Goal: Task Accomplishment & Management: Complete application form

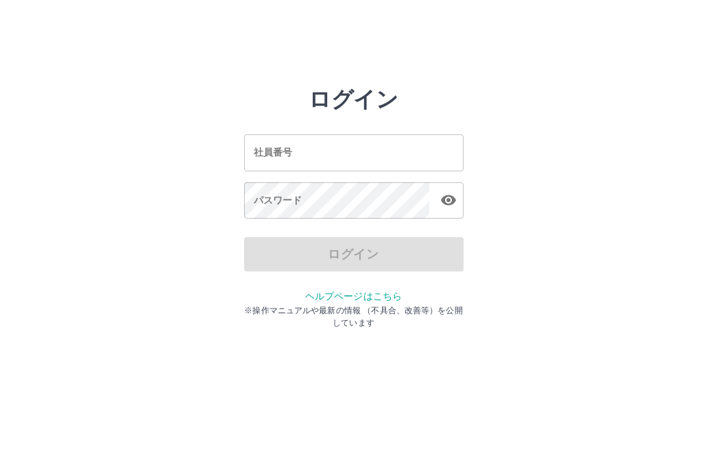
drag, startPoint x: 0, startPoint y: 0, endPoint x: 313, endPoint y: 163, distance: 352.9
click at [306, 172] on div "社員番号 社員番号 パスワード パスワード" at bounding box center [354, 175] width 220 height 124
click at [319, 152] on input "社員番号" at bounding box center [354, 152] width 220 height 36
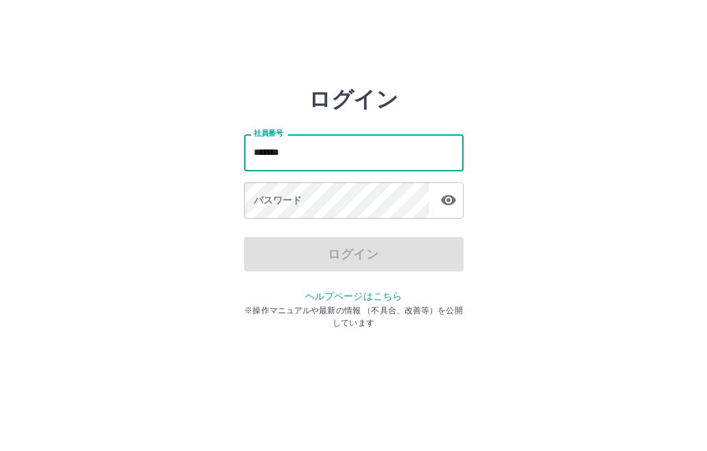
click at [314, 159] on input "*******" at bounding box center [354, 152] width 220 height 36
type input "*"
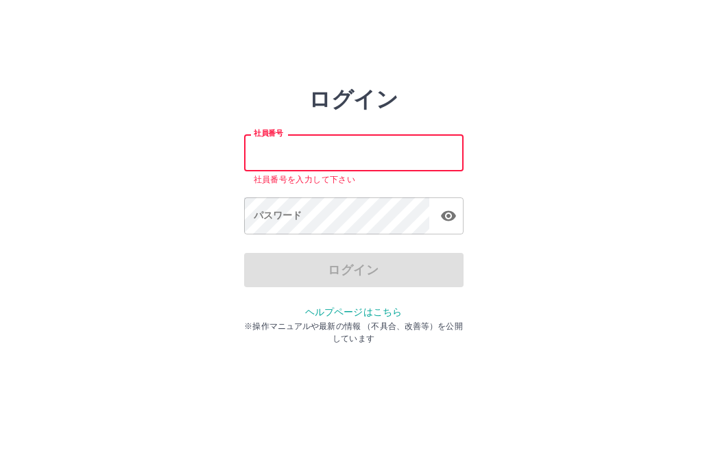
click at [504, 168] on div "ログイン 社員番号 社員番号 社員番号を入力して下さい パスワード パスワード ログイン ヘルプページはこちら ※操作マニュアルや最新の情報 （不具合、改善等…" at bounding box center [353, 196] width 707 height 220
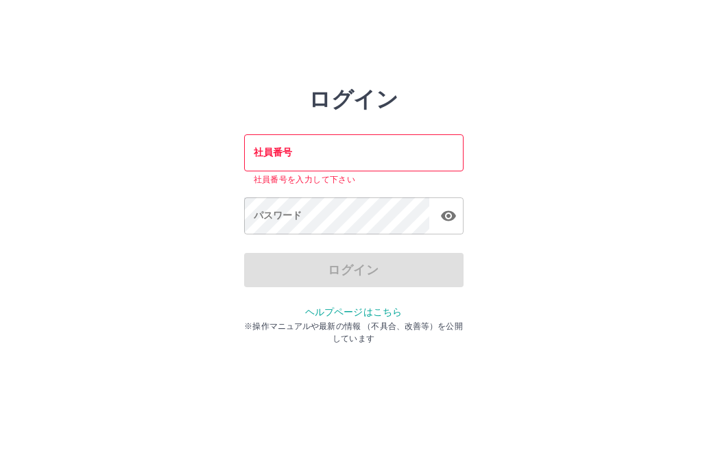
click at [410, 150] on input "社員番号" at bounding box center [354, 152] width 220 height 36
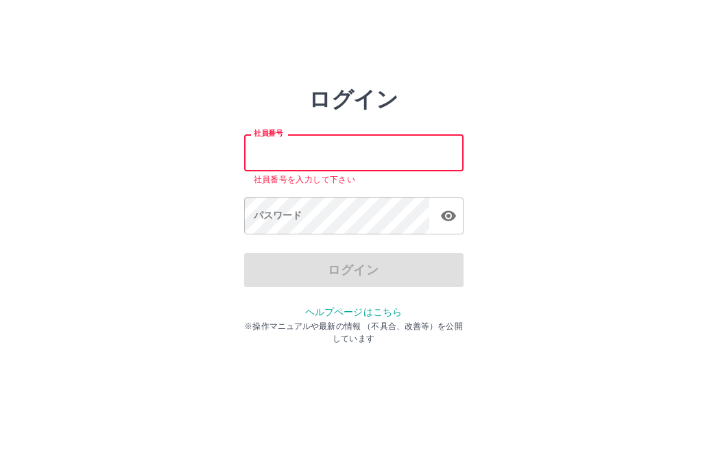
type input "*******"
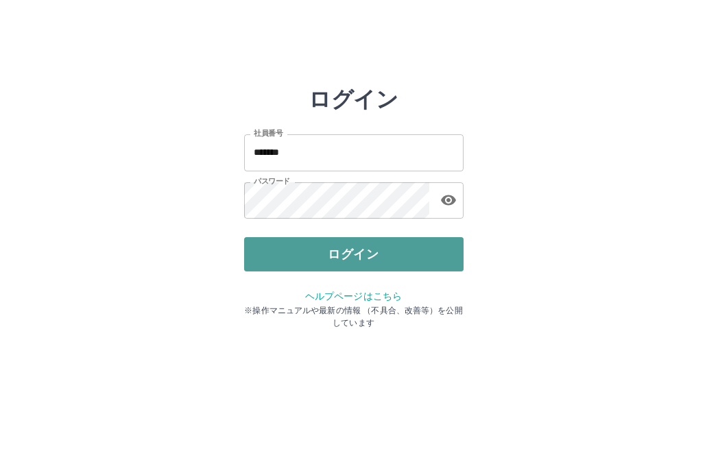
click at [340, 257] on button "ログイン" at bounding box center [354, 254] width 220 height 34
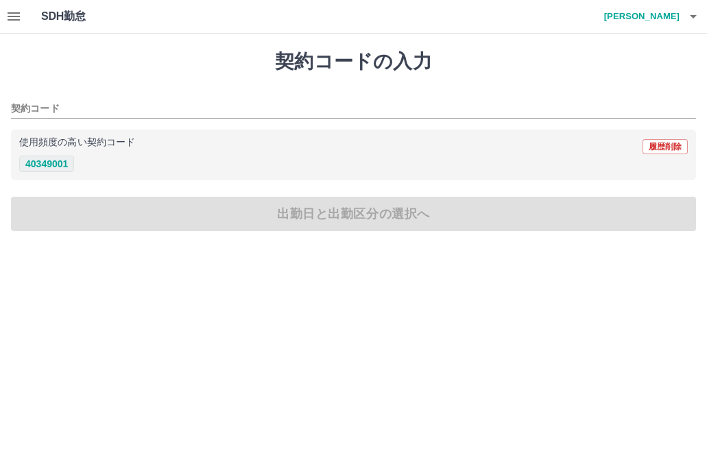
click at [43, 164] on button "40349001" at bounding box center [46, 164] width 55 height 16
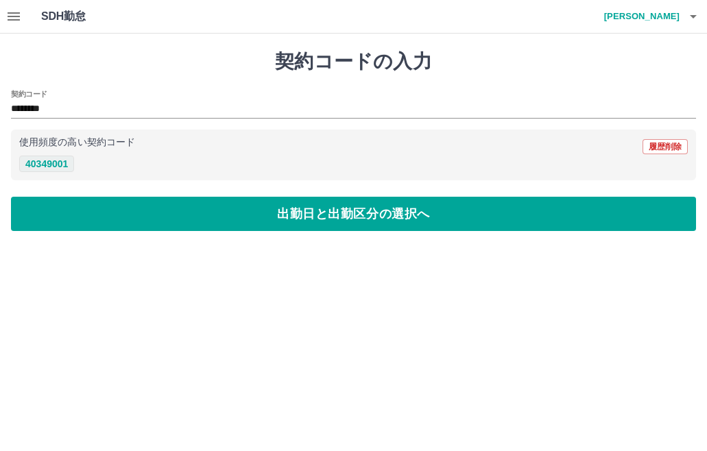
type input "********"
click at [19, 20] on icon "button" at bounding box center [14, 16] width 12 height 8
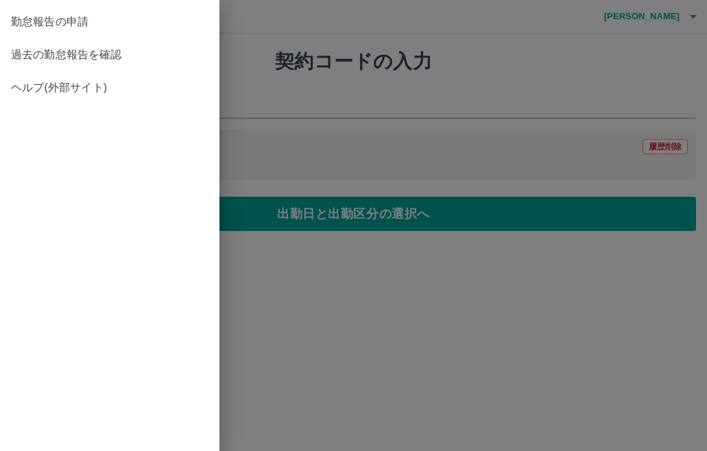
click at [63, 61] on span "過去の勤怠報告を確認" at bounding box center [110, 55] width 198 height 16
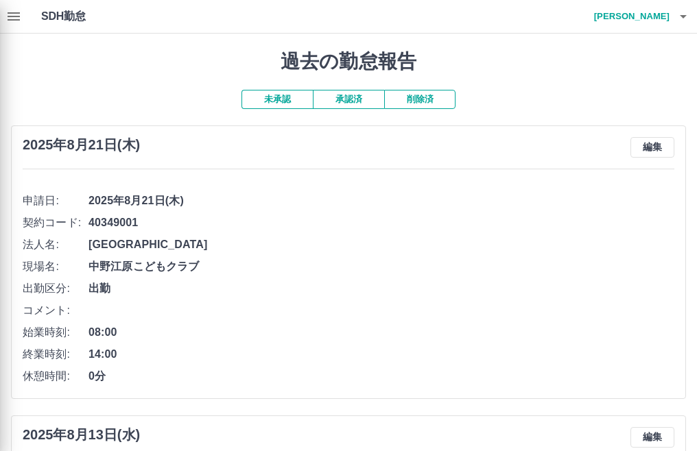
click at [10, 17] on div at bounding box center [348, 225] width 697 height 451
click at [16, 18] on div at bounding box center [348, 225] width 697 height 451
drag, startPoint x: 187, startPoint y: 102, endPoint x: 187, endPoint y: 110, distance: 8.2
click at [187, 110] on div at bounding box center [348, 225] width 697 height 451
click at [14, 20] on div at bounding box center [348, 225] width 697 height 451
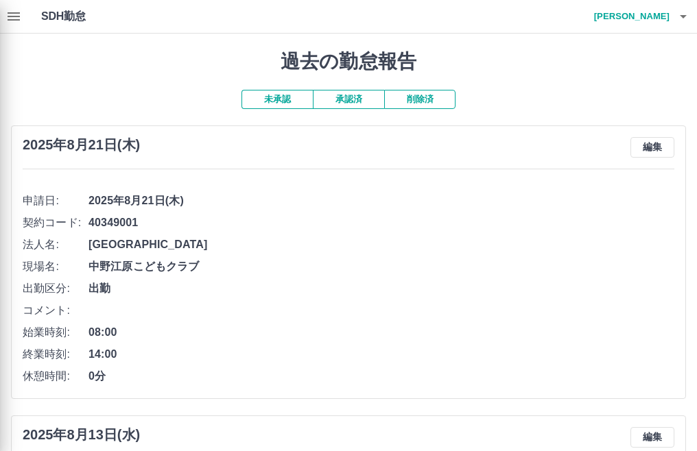
click at [14, 19] on div at bounding box center [348, 225] width 697 height 451
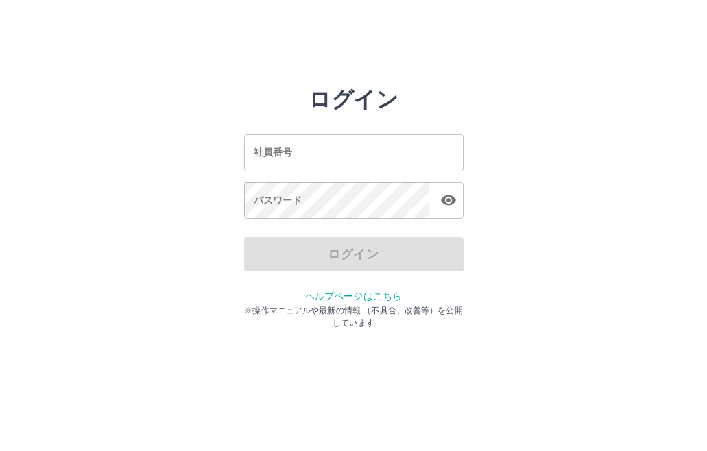
click at [274, 152] on input "社員番号" at bounding box center [354, 152] width 220 height 36
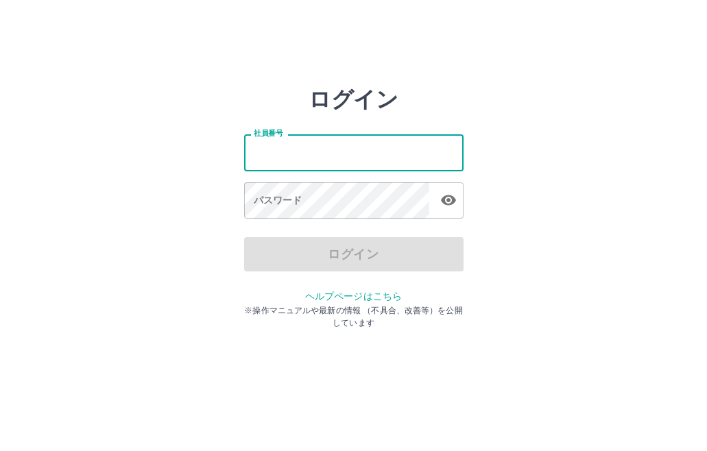
type input "*******"
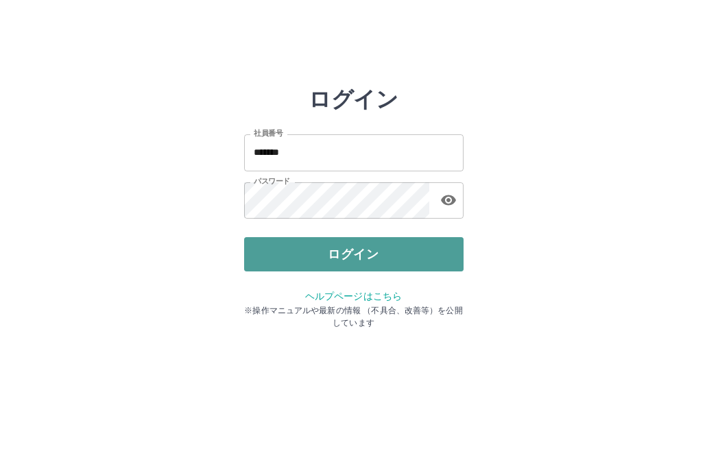
click at [364, 268] on button "ログイン" at bounding box center [354, 254] width 220 height 34
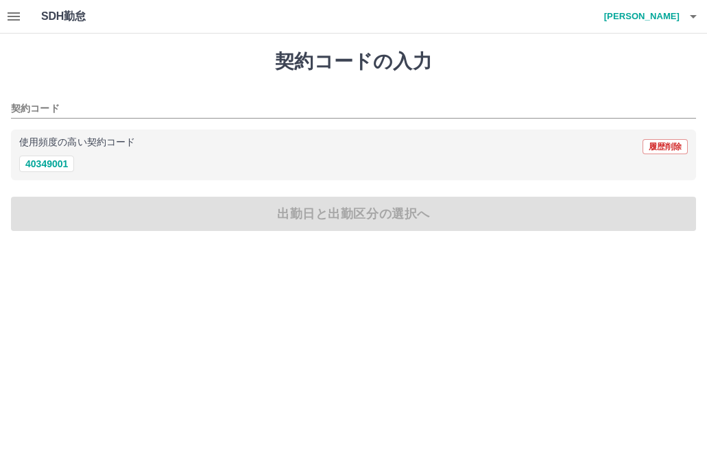
click at [15, 16] on icon "button" at bounding box center [14, 16] width 12 height 8
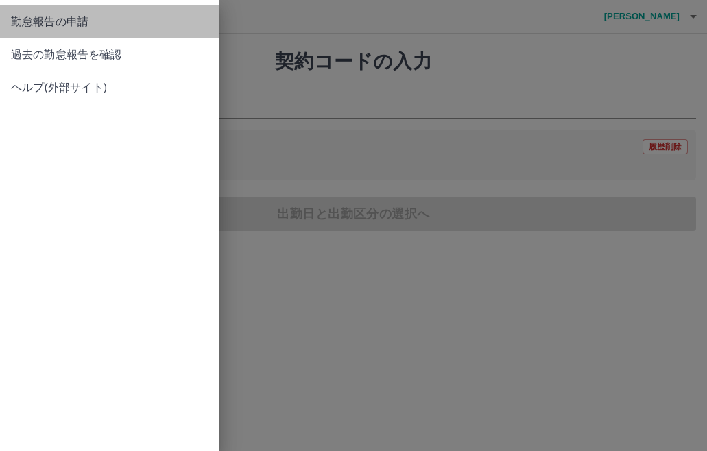
click at [15, 16] on span "勤怠報告の申請" at bounding box center [110, 22] width 198 height 16
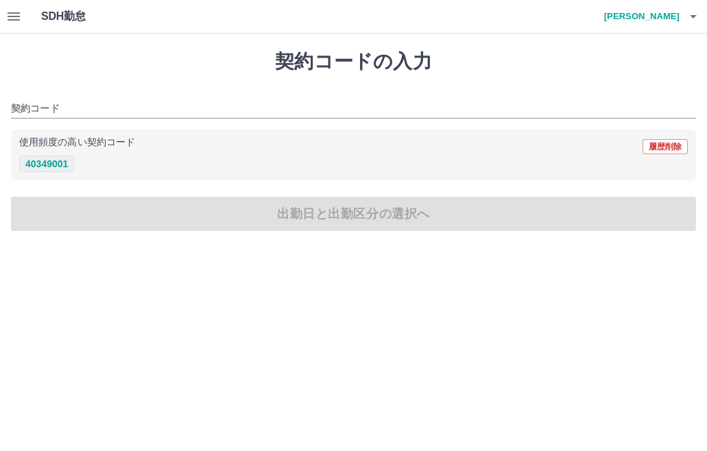
click at [47, 159] on button "40349001" at bounding box center [46, 164] width 55 height 16
type input "********"
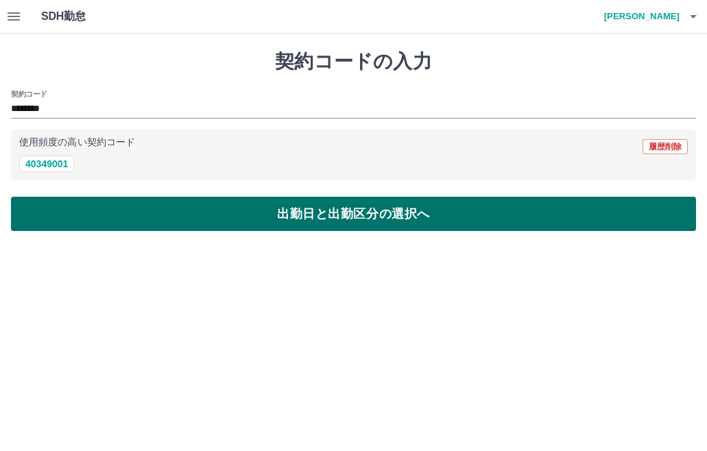
click at [115, 216] on button "出勤日と出勤区分の選択へ" at bounding box center [353, 214] width 685 height 34
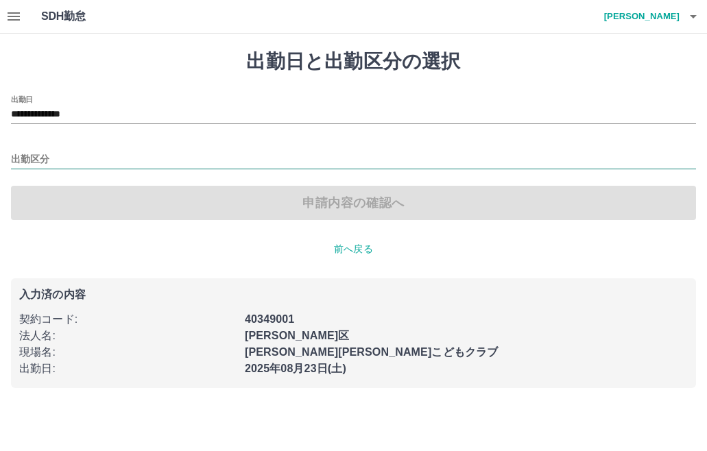
click at [25, 154] on input "出勤区分" at bounding box center [353, 160] width 685 height 17
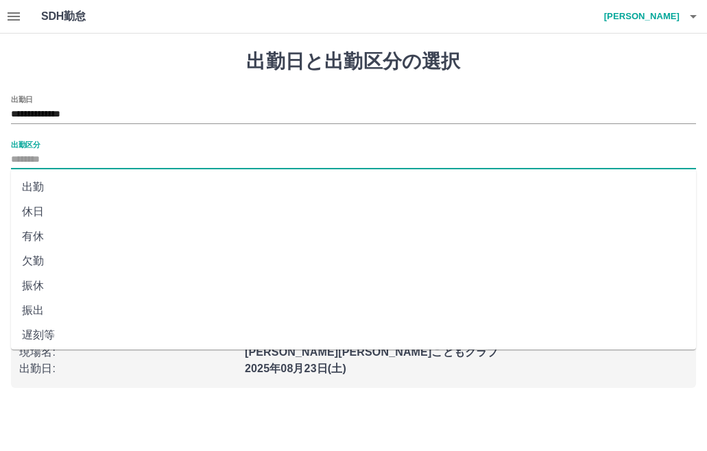
click at [50, 189] on li "出勤" at bounding box center [353, 187] width 685 height 25
type input "**"
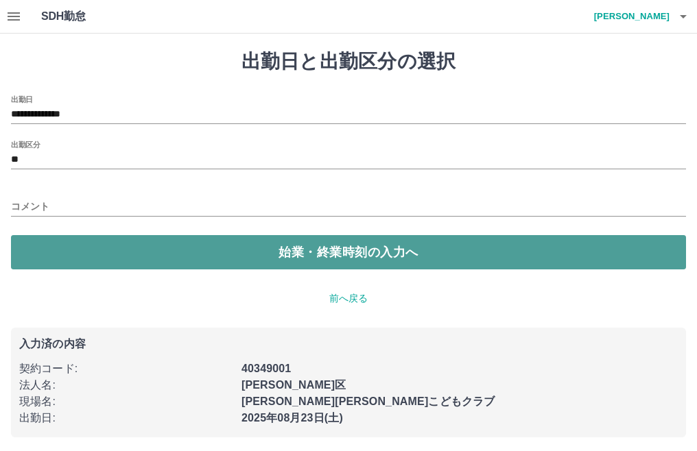
click at [143, 253] on button "始業・終業時刻の入力へ" at bounding box center [348, 252] width 675 height 34
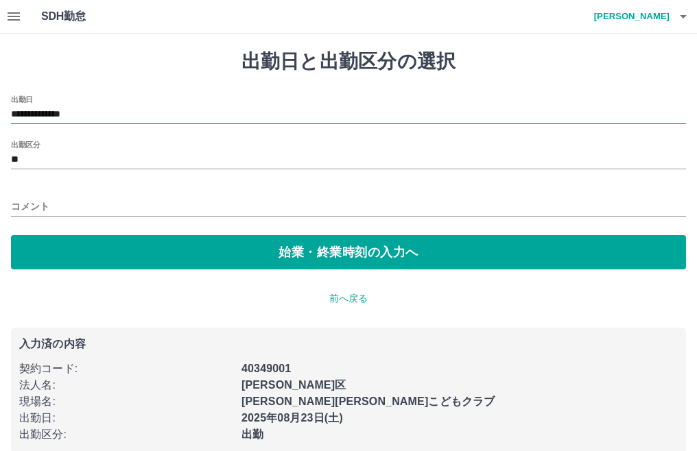
click at [81, 108] on input "**********" at bounding box center [348, 114] width 675 height 17
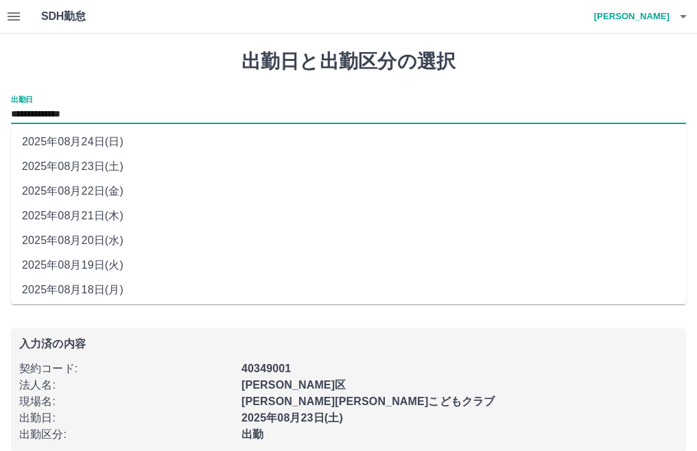
click at [80, 192] on li "2025年08月22日(金)" at bounding box center [348, 191] width 675 height 25
type input "**********"
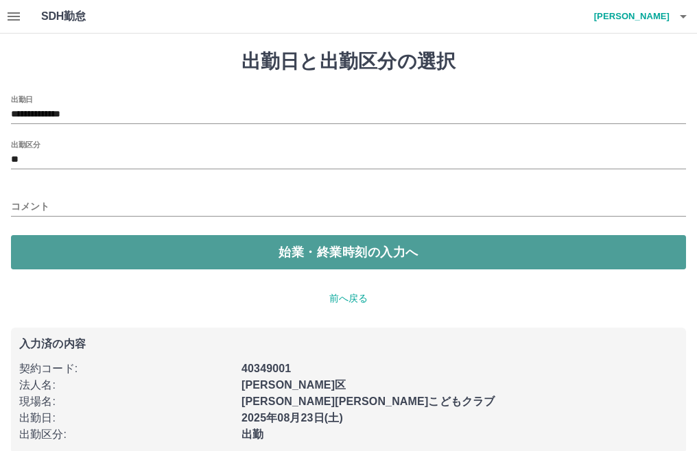
click at [115, 241] on button "始業・終業時刻の入力へ" at bounding box center [348, 252] width 675 height 34
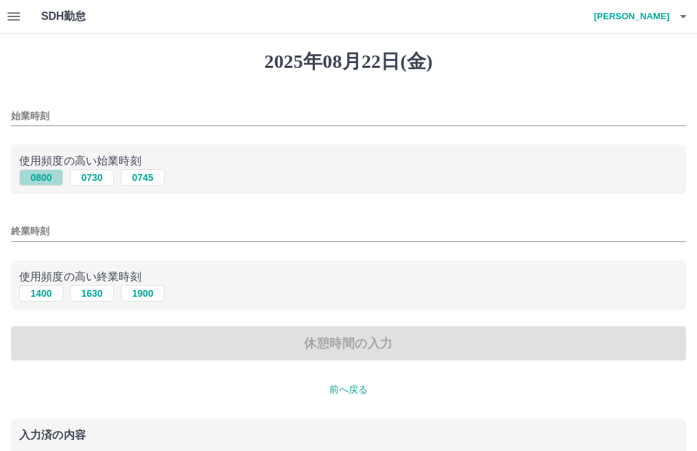
click at [58, 183] on button "0800" at bounding box center [41, 177] width 44 height 16
type input "****"
click at [86, 239] on input "終業時刻" at bounding box center [348, 232] width 675 height 20
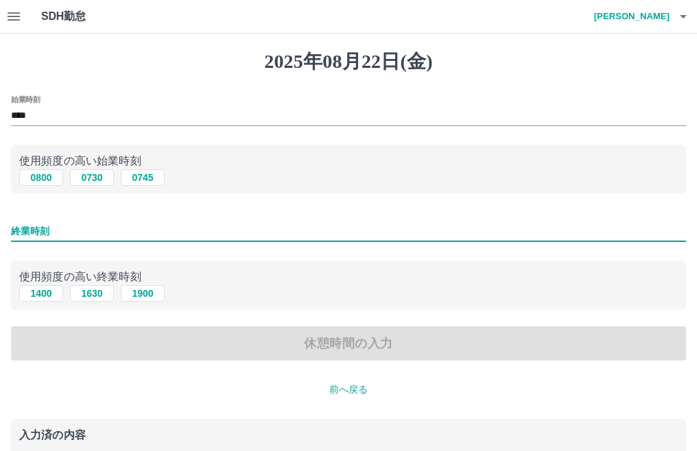
click at [222, 223] on input "終業時刻" at bounding box center [348, 232] width 675 height 20
drag, startPoint x: 207, startPoint y: 234, endPoint x: 248, endPoint y: 226, distance: 42.0
click at [209, 234] on input "終業時刻" at bounding box center [348, 232] width 675 height 20
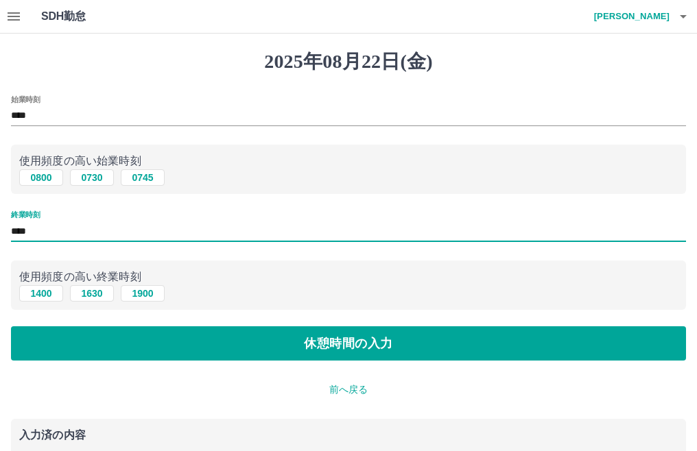
click at [42, 228] on input "****" at bounding box center [348, 232] width 675 height 20
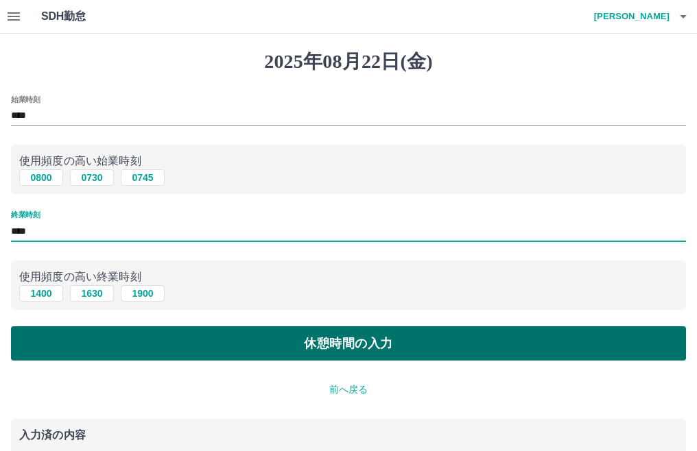
type input "****"
click at [296, 350] on button "休憩時間の入力" at bounding box center [348, 344] width 675 height 34
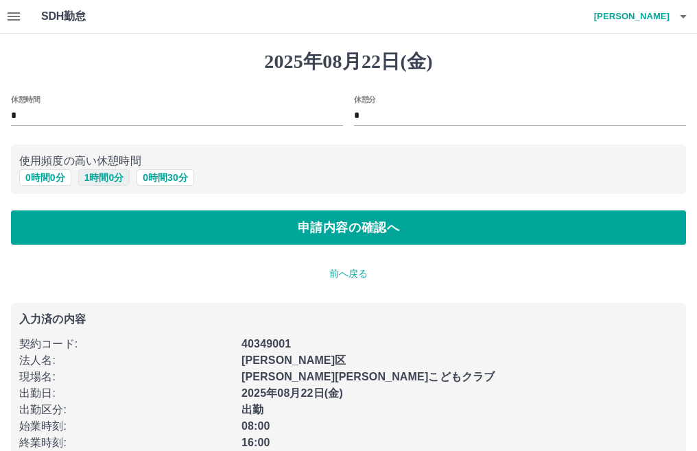
click at [87, 178] on button "1 時間 0 分" at bounding box center [104, 177] width 52 height 16
type input "*"
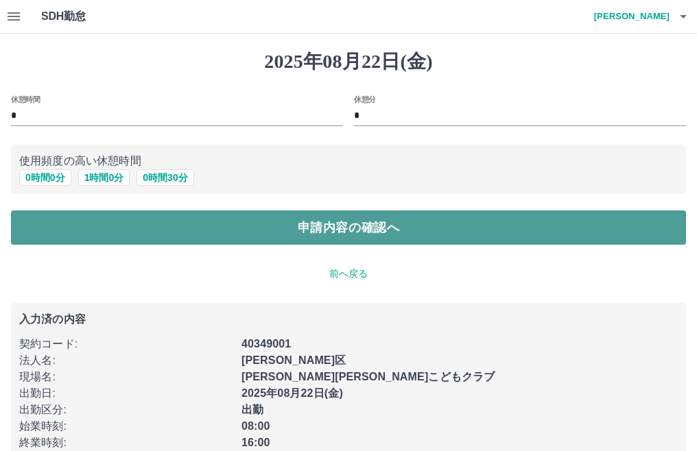
click at [227, 233] on button "申請内容の確認へ" at bounding box center [348, 228] width 675 height 34
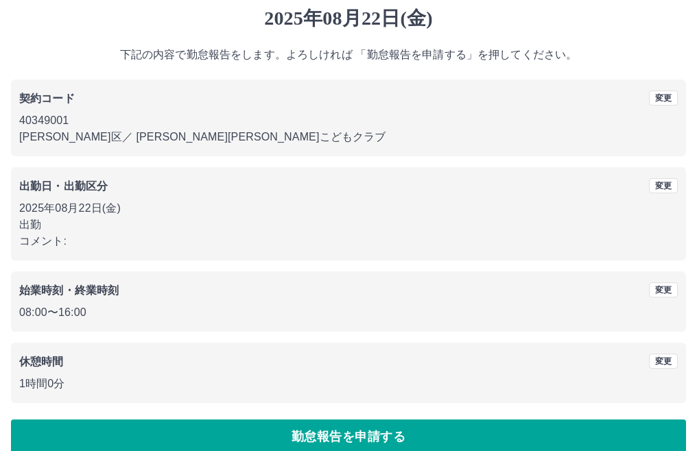
scroll to position [62, 0]
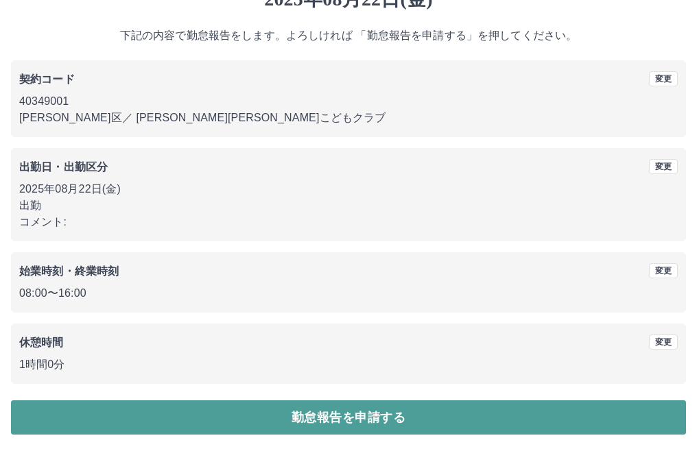
click at [320, 421] on button "勤怠報告を申請する" at bounding box center [348, 418] width 675 height 34
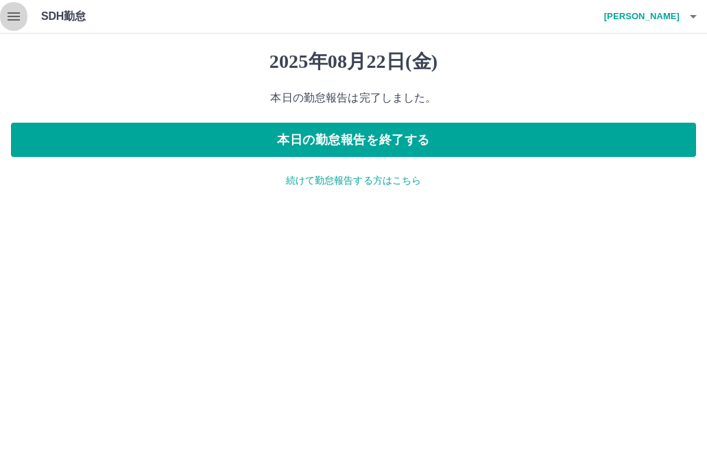
click at [12, 12] on icon "button" at bounding box center [14, 16] width 12 height 8
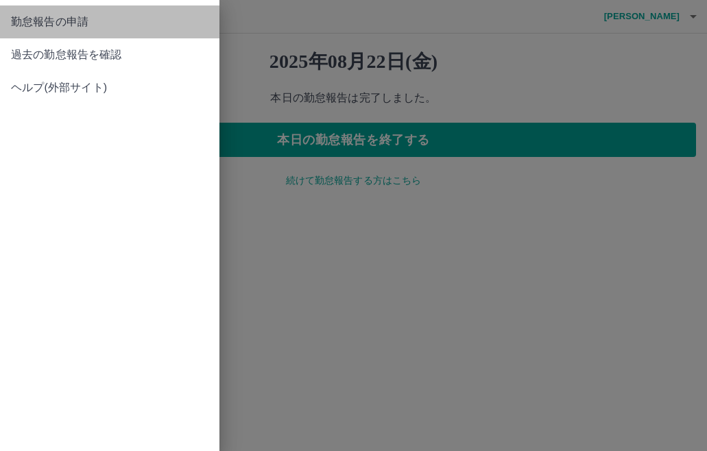
click at [53, 30] on link "勤怠報告の申請" at bounding box center [110, 21] width 220 height 33
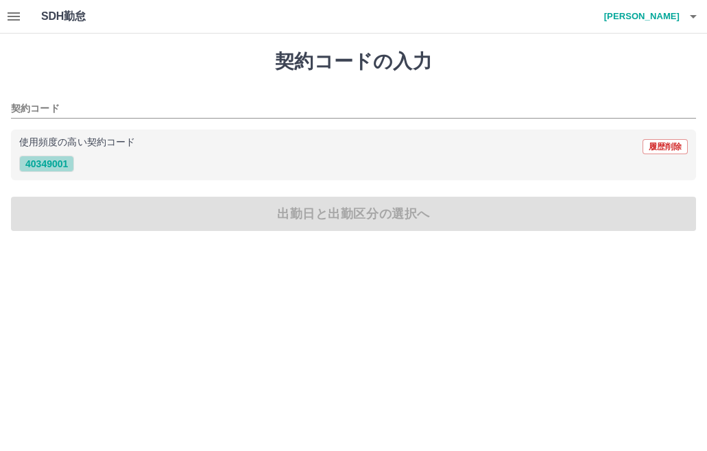
click at [38, 162] on button "40349001" at bounding box center [46, 164] width 55 height 16
type input "********"
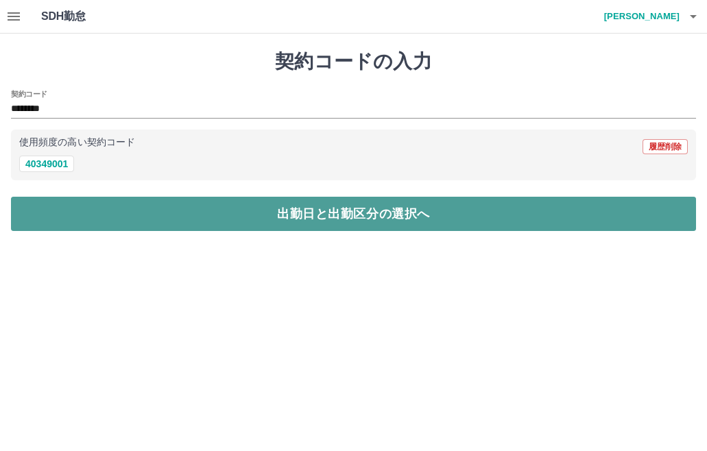
click at [82, 198] on button "出勤日と出勤区分の選択へ" at bounding box center [353, 214] width 685 height 34
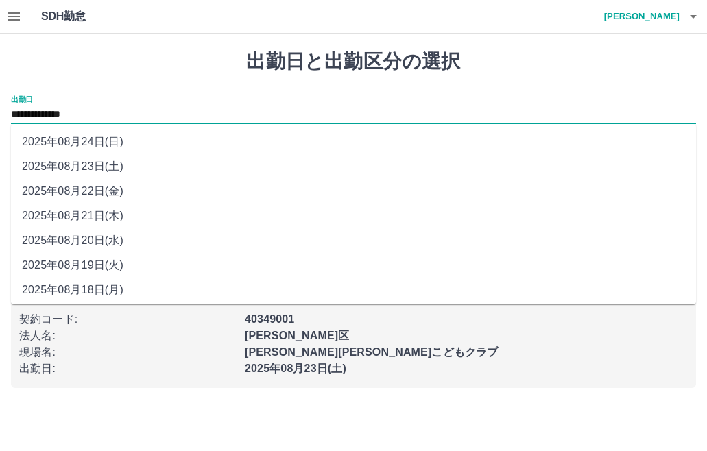
click at [58, 116] on input "**********" at bounding box center [353, 114] width 685 height 17
click at [76, 194] on li "2025年08月22日(金)" at bounding box center [353, 191] width 685 height 25
type input "**********"
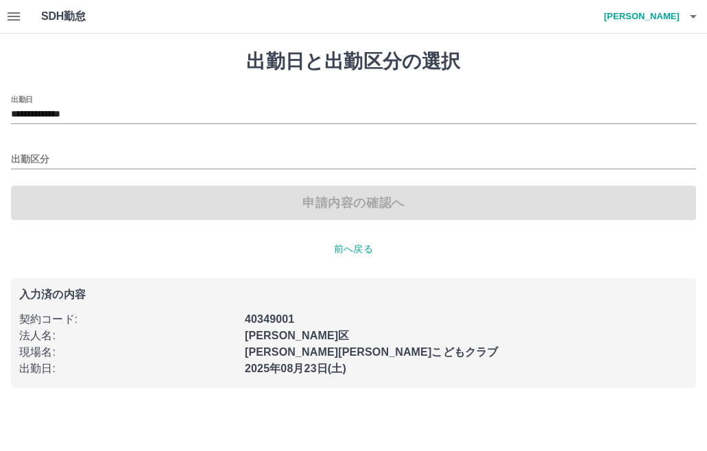
click at [668, 17] on h4 "[PERSON_NAME]" at bounding box center [639, 16] width 82 height 33
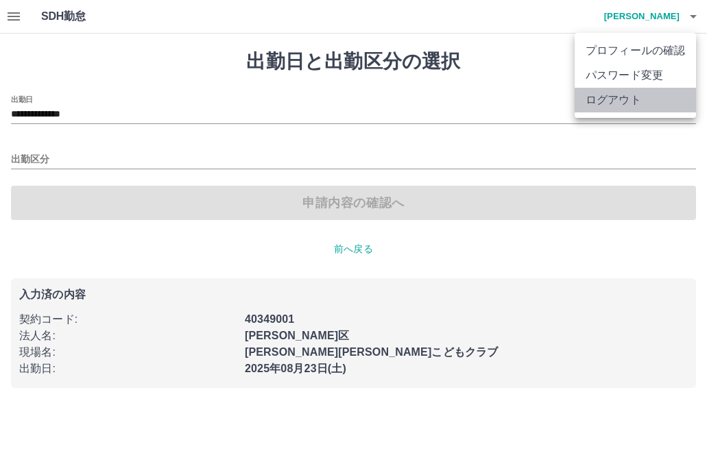
click at [676, 92] on li "ログアウト" at bounding box center [635, 100] width 121 height 25
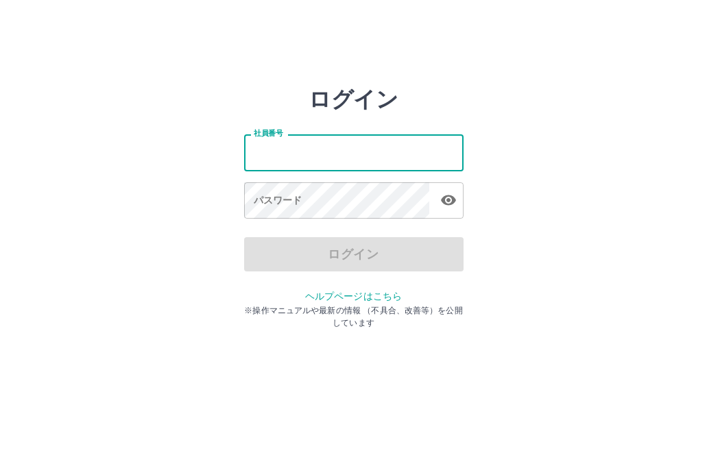
click at [348, 169] on input "社員番号" at bounding box center [354, 152] width 220 height 36
type input "*******"
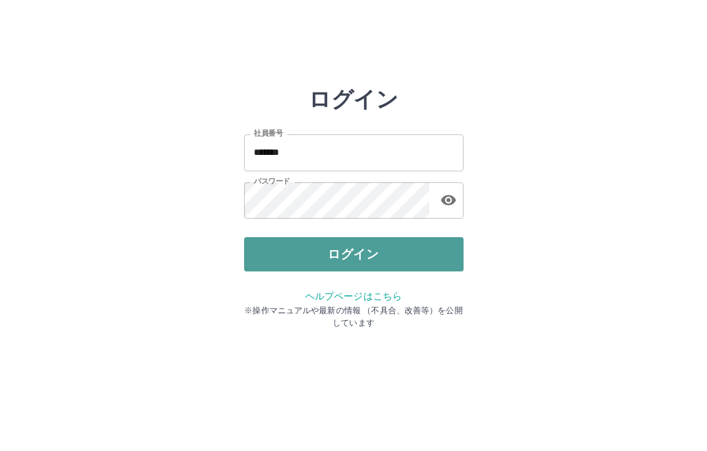
click at [366, 250] on button "ログイン" at bounding box center [354, 254] width 220 height 34
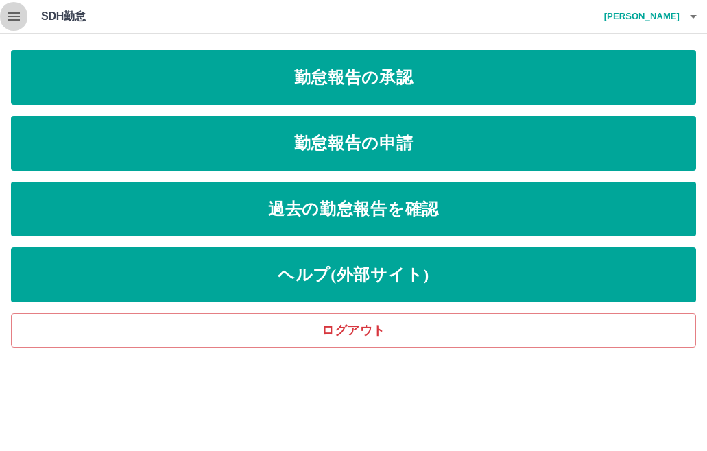
click at [17, 20] on icon "button" at bounding box center [14, 16] width 12 height 8
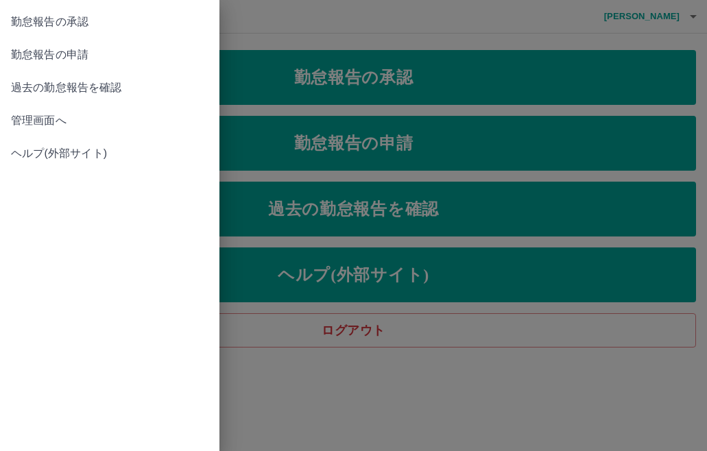
click at [86, 8] on link "勤怠報告の承認" at bounding box center [110, 21] width 220 height 33
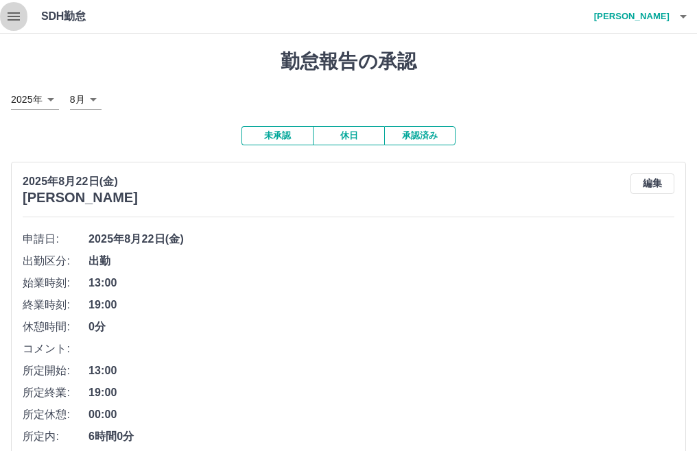
click at [25, 14] on button "button" at bounding box center [13, 16] width 27 height 33
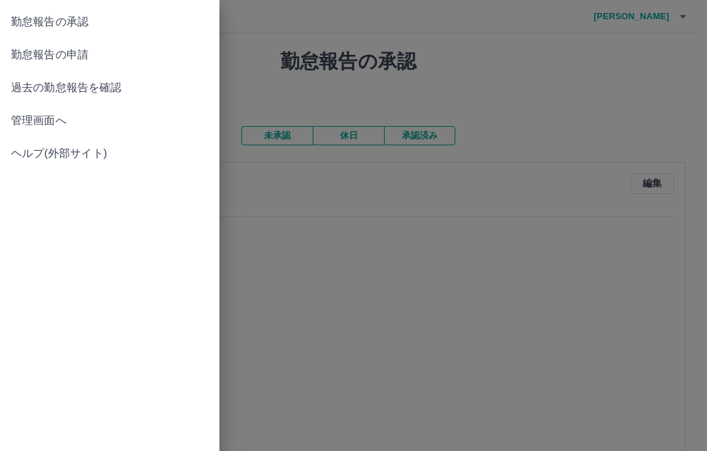
click at [56, 54] on span "勤怠報告の申請" at bounding box center [110, 55] width 198 height 16
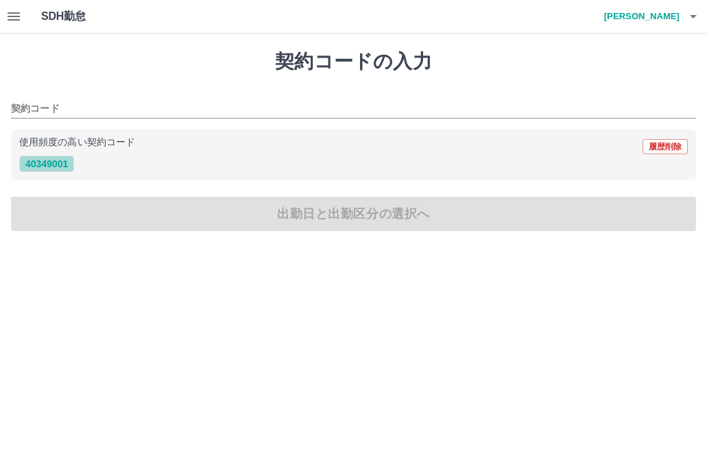
click at [58, 163] on button "40349001" at bounding box center [46, 164] width 55 height 16
type input "********"
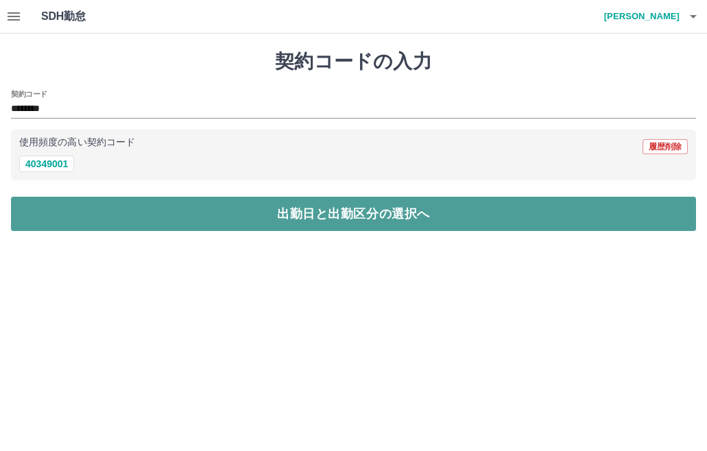
click at [71, 218] on button "出勤日と出勤区分の選択へ" at bounding box center [353, 214] width 685 height 34
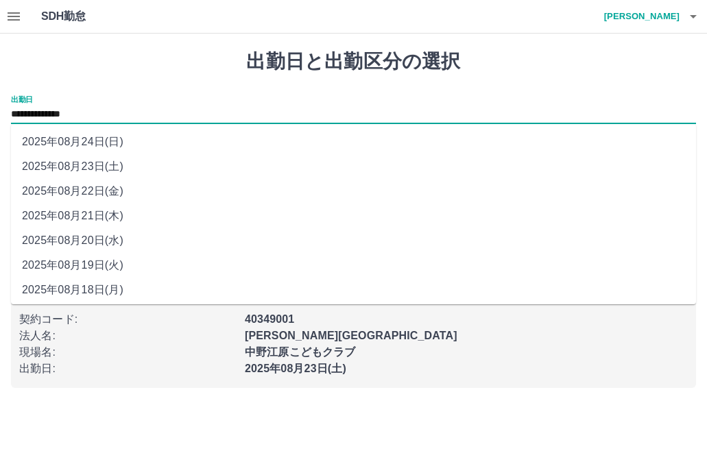
click at [51, 117] on input "**********" at bounding box center [353, 114] width 685 height 17
click at [62, 199] on li "2025年08月22日(金)" at bounding box center [353, 191] width 685 height 25
type input "**********"
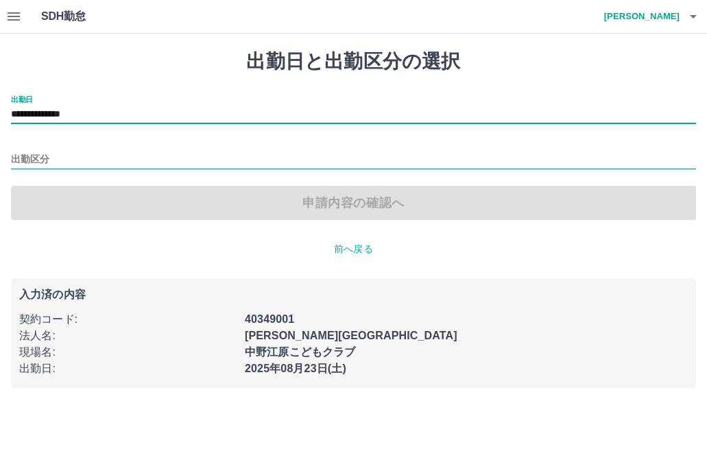
click at [47, 161] on input "出勤区分" at bounding box center [353, 160] width 685 height 17
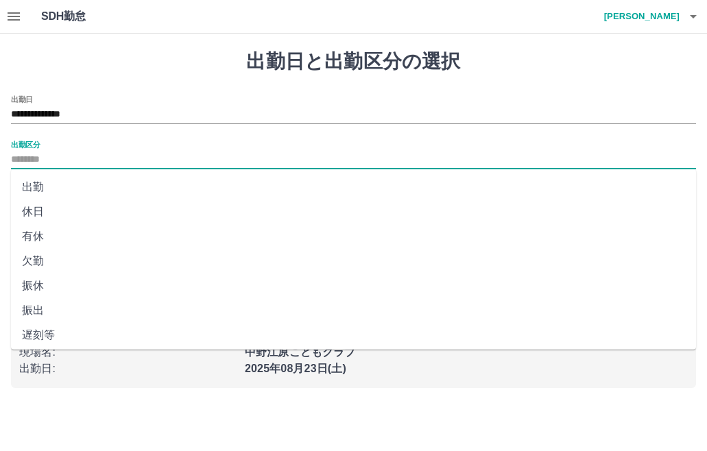
click at [42, 184] on li "出勤" at bounding box center [353, 187] width 685 height 25
type input "**"
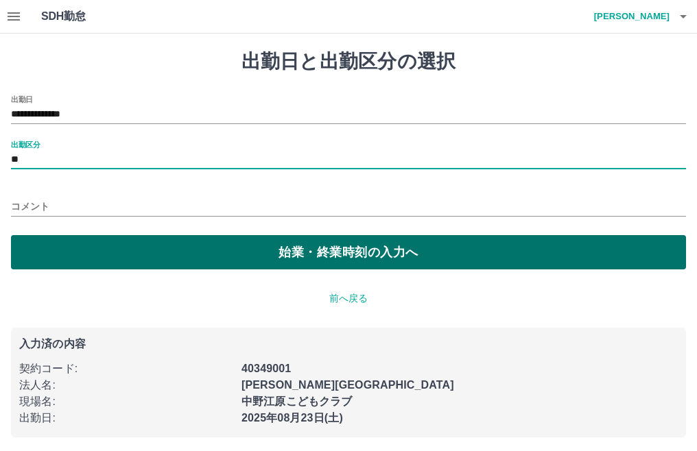
click at [76, 242] on button "始業・終業時刻の入力へ" at bounding box center [348, 252] width 675 height 34
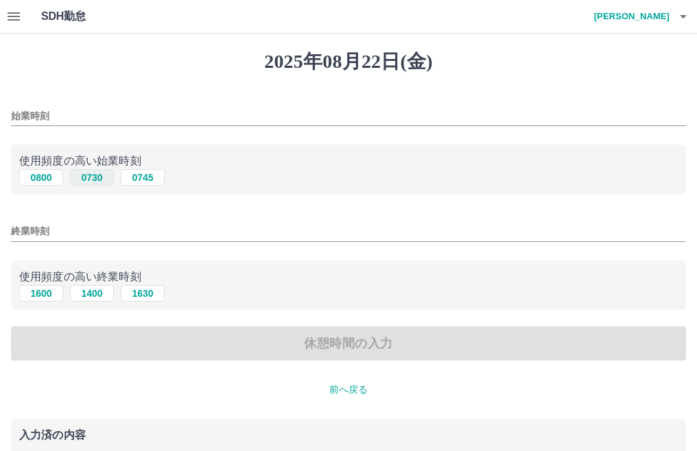
click at [87, 185] on button "0730" at bounding box center [92, 177] width 44 height 16
type input "****"
click at [43, 295] on button "1600" at bounding box center [41, 293] width 44 height 16
type input "****"
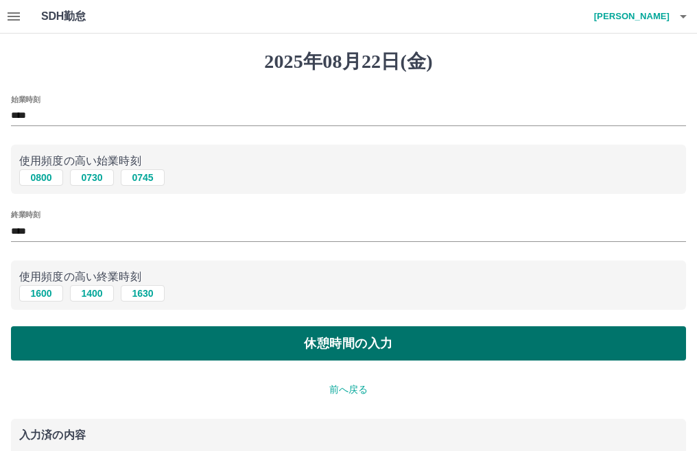
click at [84, 349] on button "休憩時間の入力" at bounding box center [348, 344] width 675 height 34
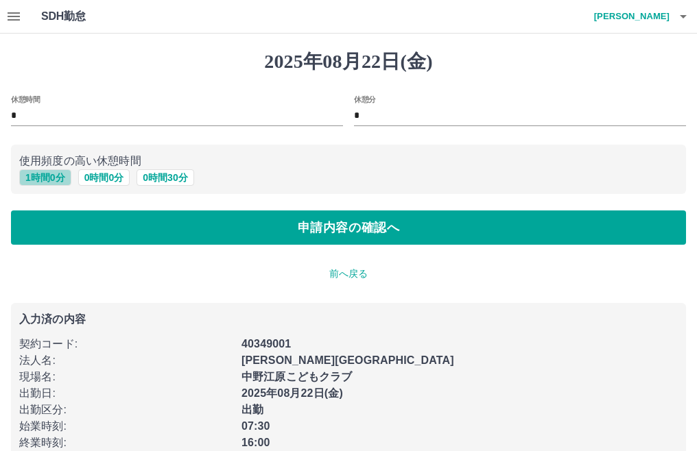
click at [43, 178] on button "1 時間 0 分" at bounding box center [45, 177] width 52 height 16
type input "*"
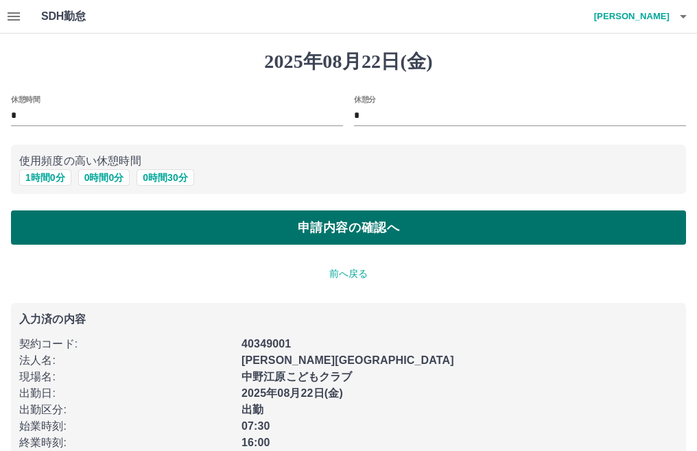
click at [186, 234] on button "申請内容の確認へ" at bounding box center [348, 228] width 675 height 34
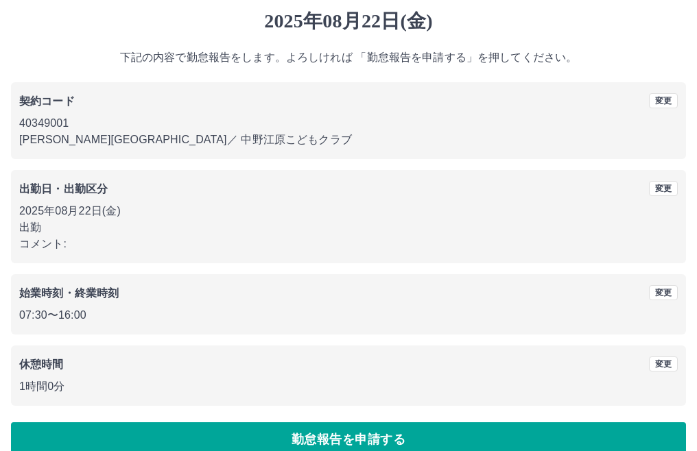
scroll to position [62, 0]
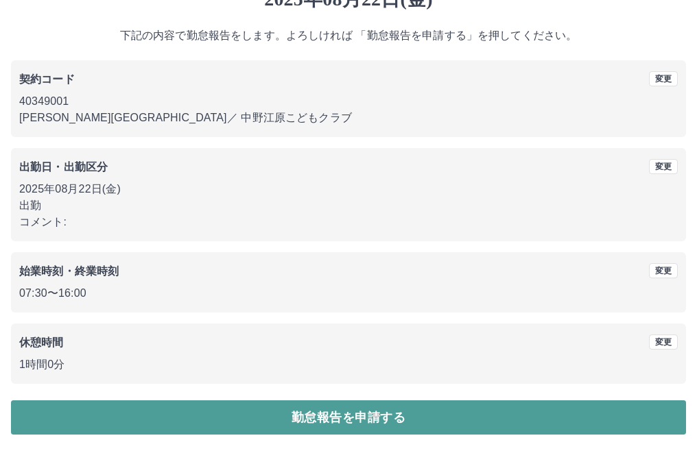
click at [157, 429] on button "勤怠報告を申請する" at bounding box center [348, 418] width 675 height 34
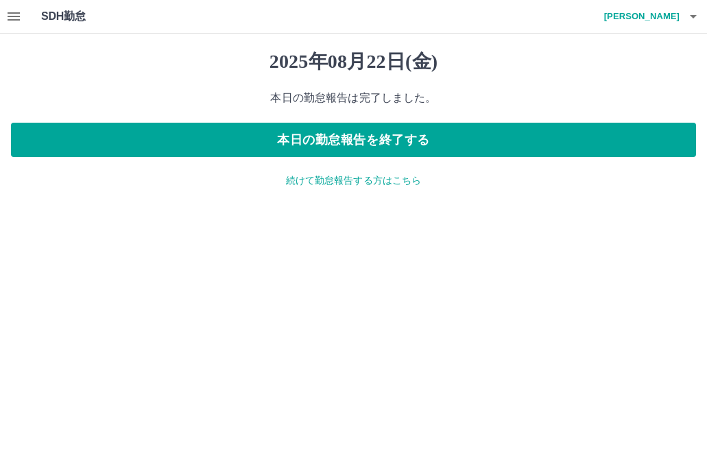
click at [296, 174] on p "続けて勤怠報告する方はこちら" at bounding box center [353, 181] width 685 height 14
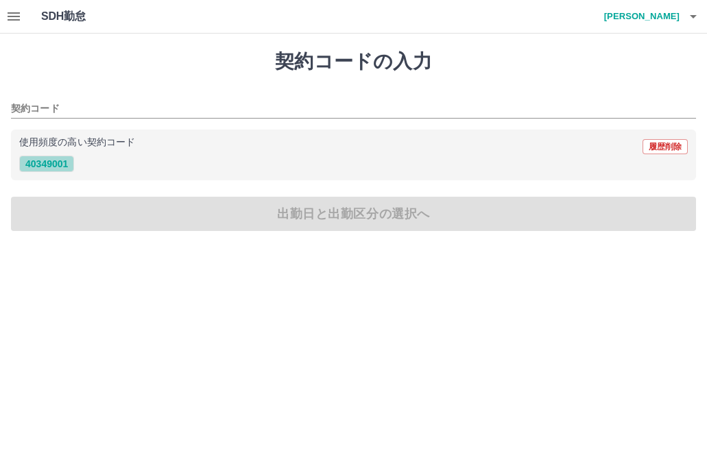
click at [69, 165] on button "40349001" at bounding box center [46, 164] width 55 height 16
type input "********"
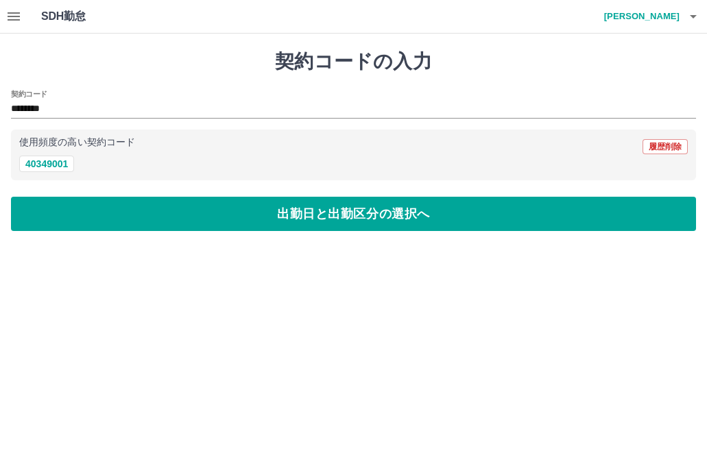
click at [127, 189] on div "契約コードの入力 契約コード ******** 使用頻度の高い契約コード 履歴削除 40349001 出勤日と出勤区分の選択へ" at bounding box center [353, 141] width 707 height 214
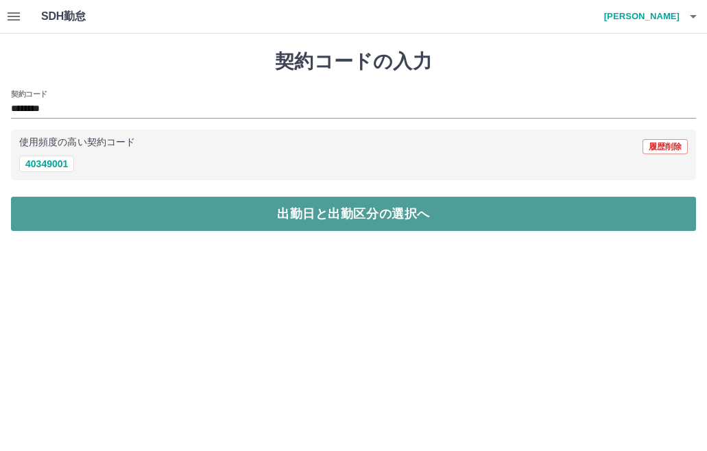
click at [133, 202] on button "出勤日と出勤区分の選択へ" at bounding box center [353, 214] width 685 height 34
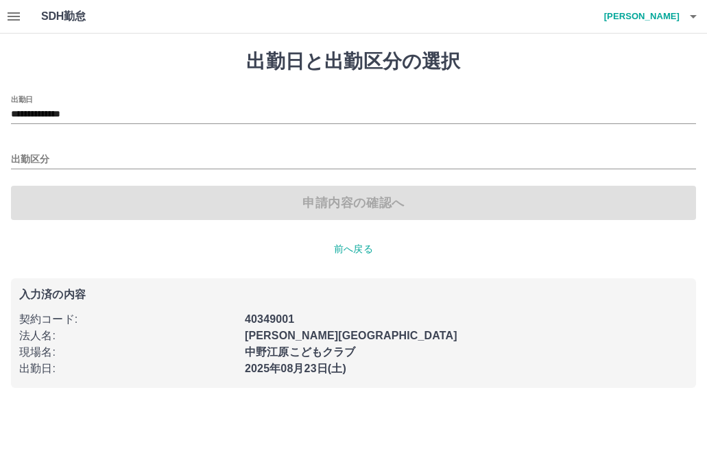
click at [70, 149] on div "出勤区分" at bounding box center [353, 155] width 685 height 29
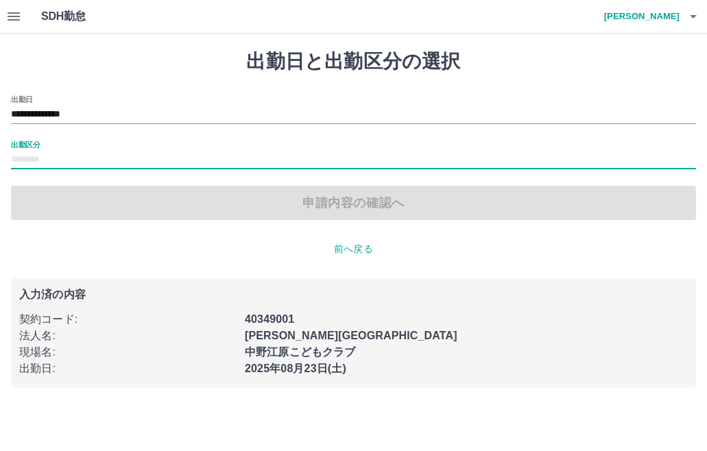
click at [73, 161] on input "出勤区分" at bounding box center [353, 160] width 685 height 17
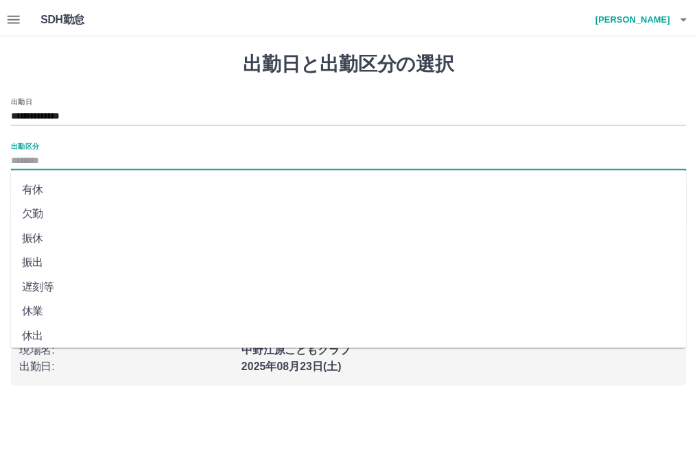
scroll to position [69, 0]
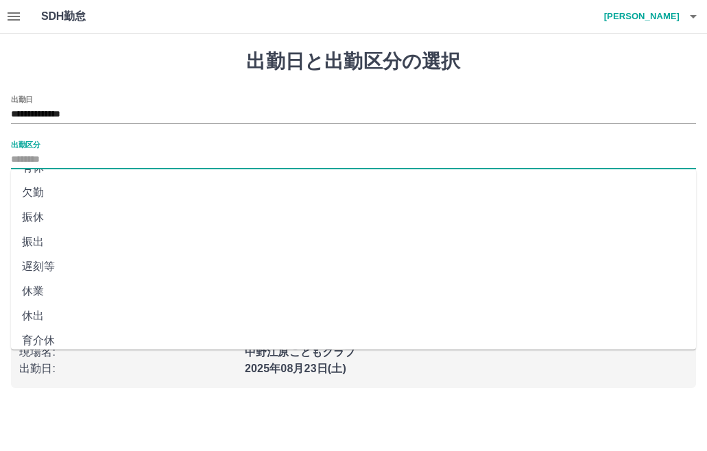
click at [60, 312] on li "休出" at bounding box center [353, 316] width 685 height 25
type input "**"
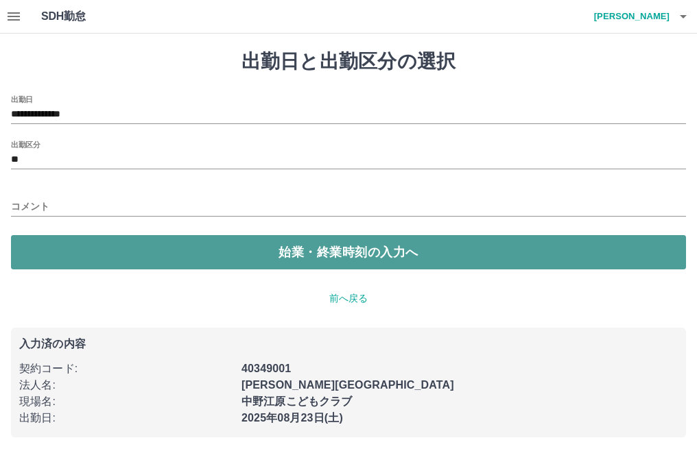
click at [75, 263] on button "始業・終業時刻の入力へ" at bounding box center [348, 252] width 675 height 34
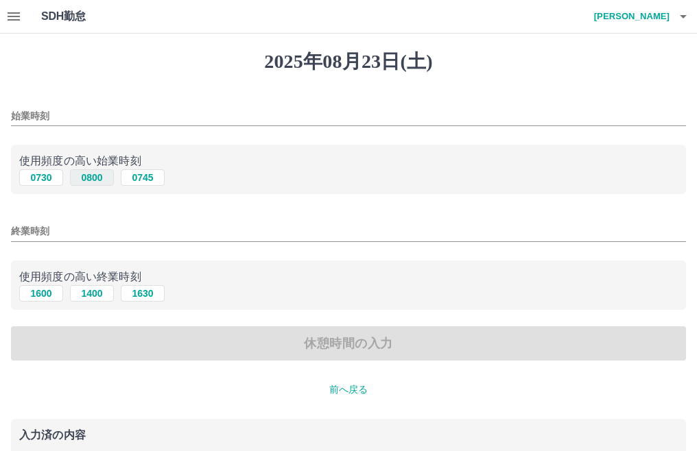
click at [76, 175] on button "0800" at bounding box center [92, 177] width 44 height 16
type input "****"
click at [60, 240] on input "終業時刻" at bounding box center [348, 232] width 675 height 20
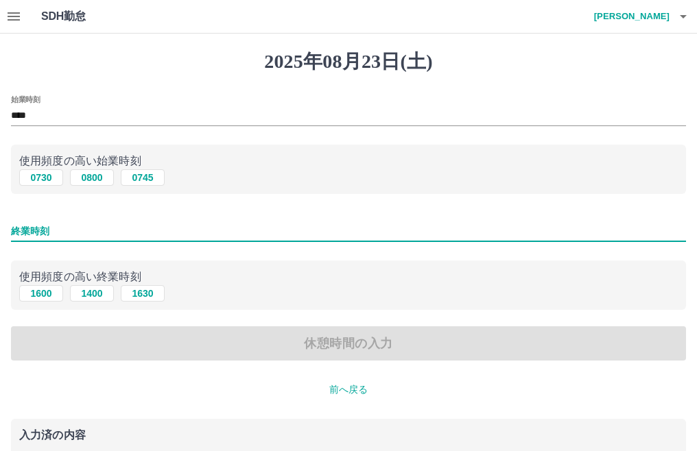
type input "****"
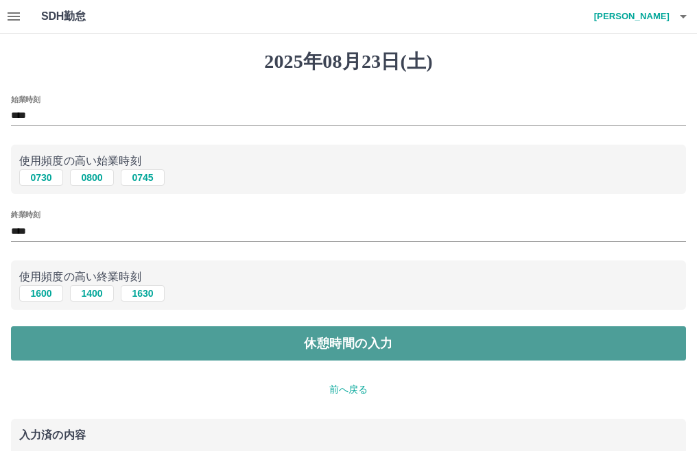
click at [78, 340] on button "休憩時間の入力" at bounding box center [348, 344] width 675 height 34
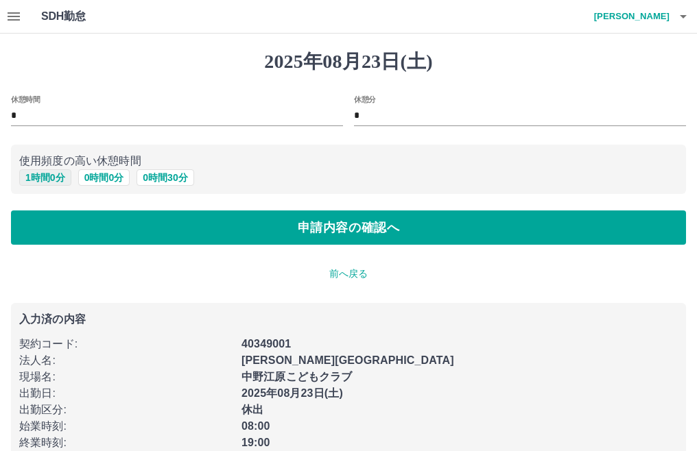
click at [45, 178] on button "1 時間 0 分" at bounding box center [45, 177] width 52 height 16
type input "*"
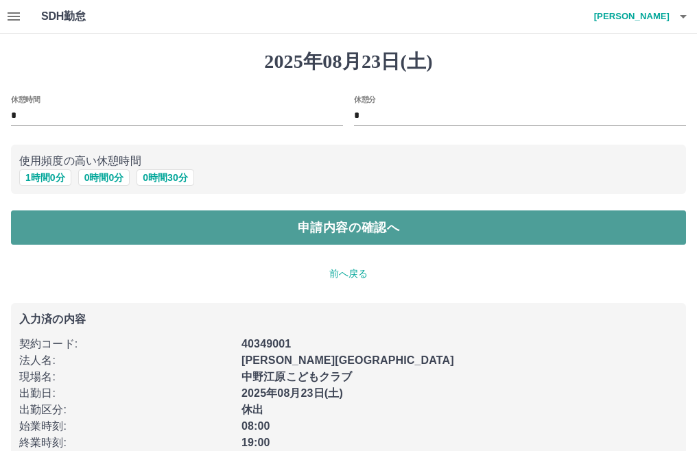
click at [117, 231] on button "申請内容の確認へ" at bounding box center [348, 228] width 675 height 34
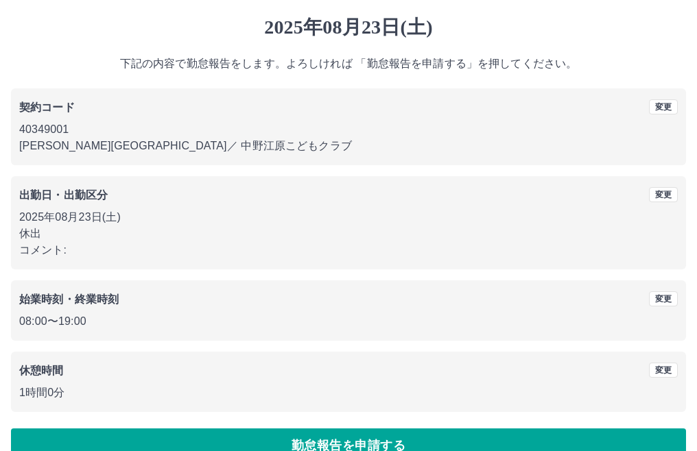
scroll to position [62, 0]
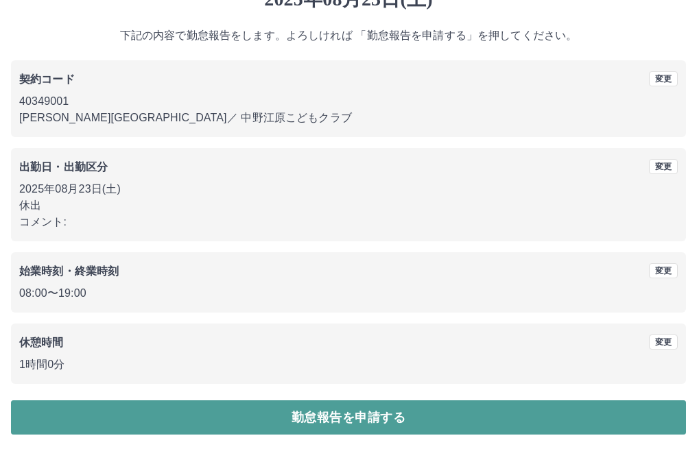
click at [384, 424] on button "勤怠報告を申請する" at bounding box center [348, 418] width 675 height 34
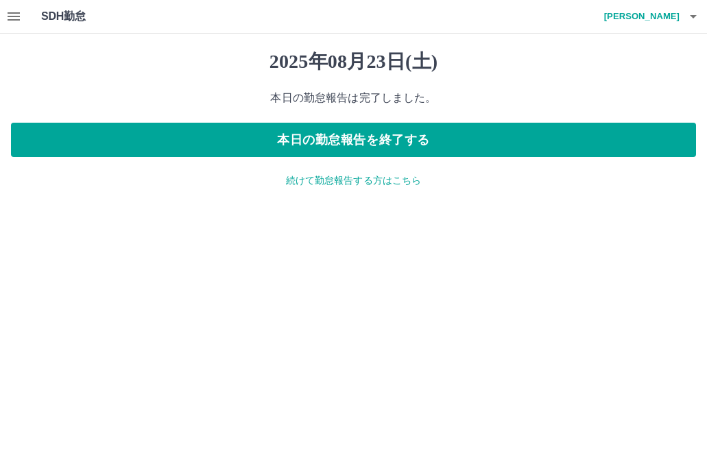
click at [12, 8] on icon "button" at bounding box center [13, 16] width 16 height 16
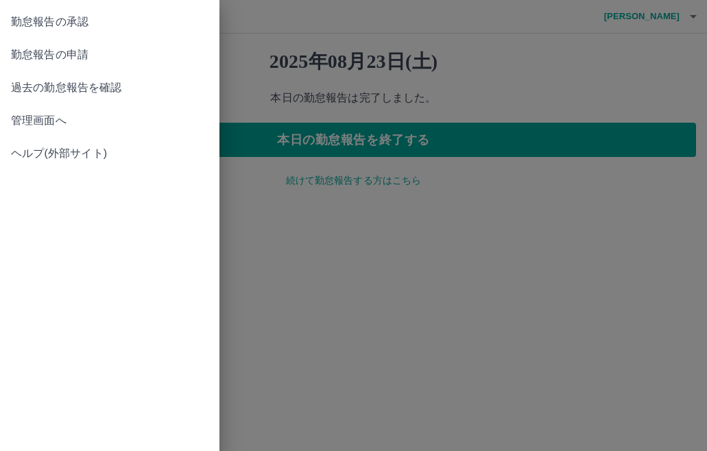
click at [99, 31] on link "勤怠報告の承認" at bounding box center [110, 21] width 220 height 33
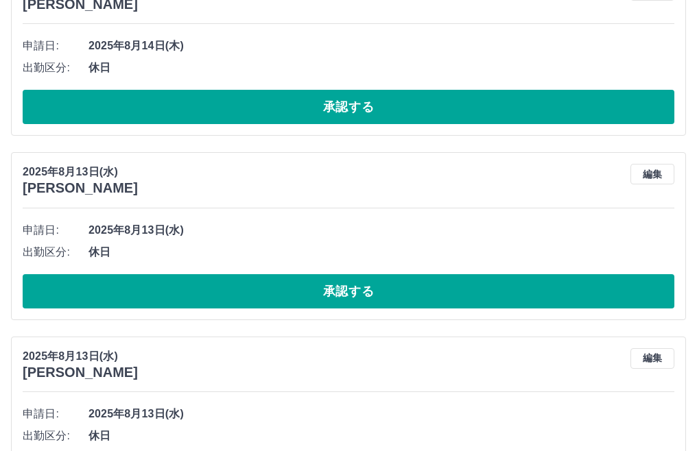
scroll to position [3971, 0]
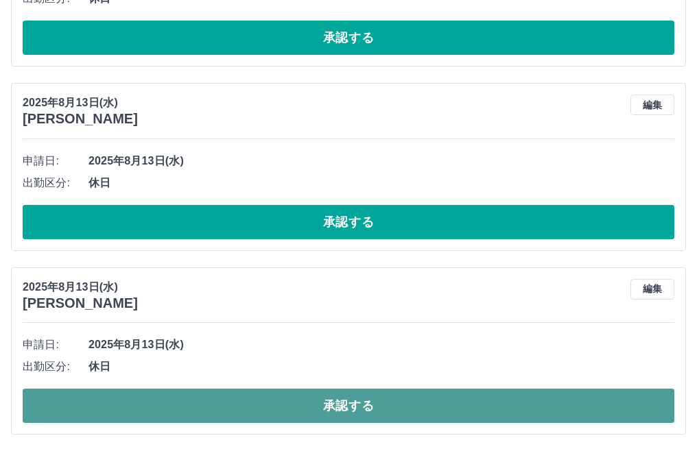
click at [307, 399] on button "承認する" at bounding box center [349, 406] width 652 height 34
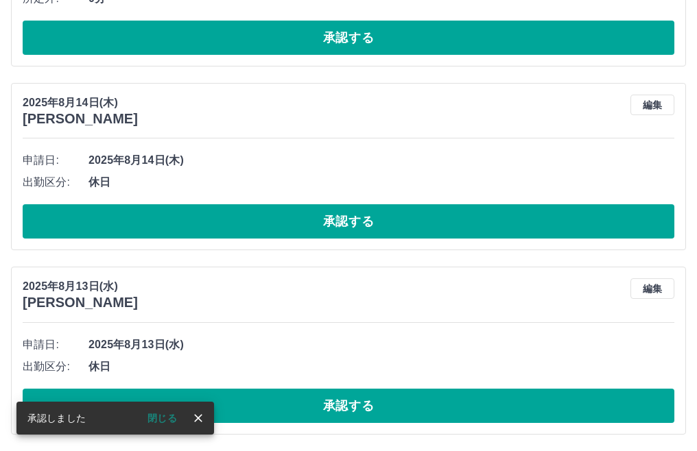
scroll to position [3788, 0]
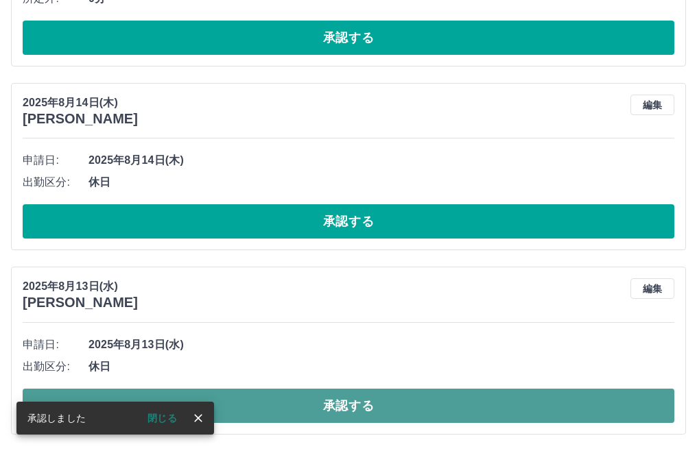
click at [322, 402] on button "承認する" at bounding box center [349, 406] width 652 height 34
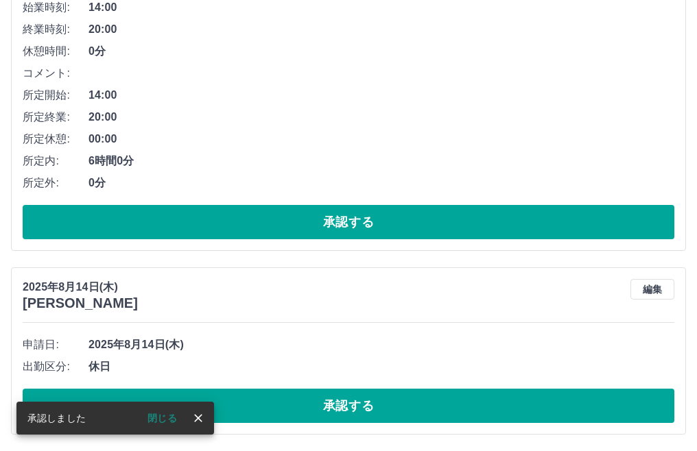
scroll to position [3603, 0]
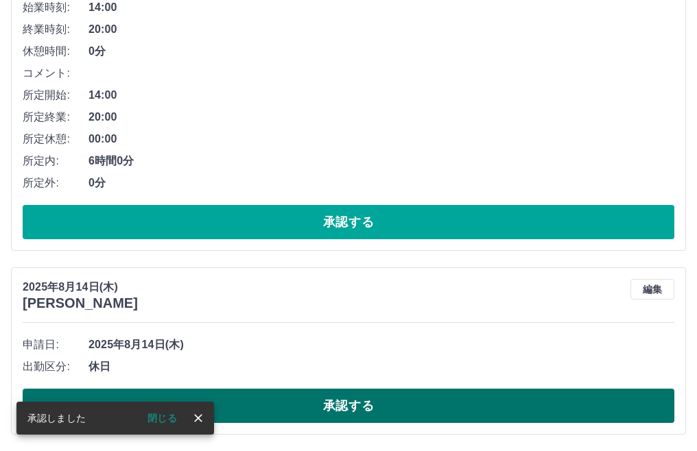
click at [349, 410] on button "承認する" at bounding box center [349, 406] width 652 height 34
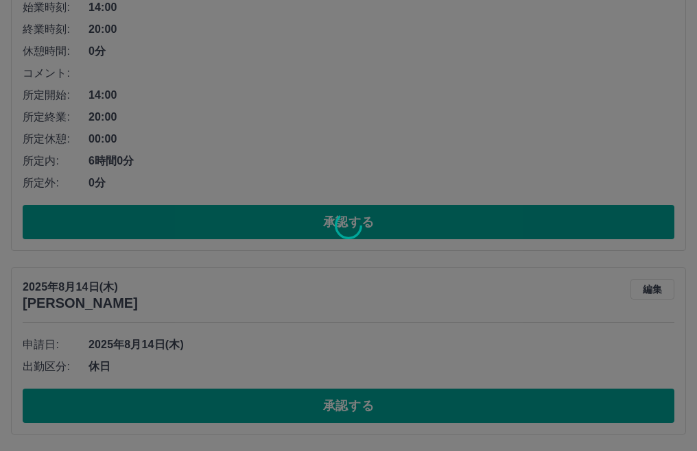
scroll to position [3419, 0]
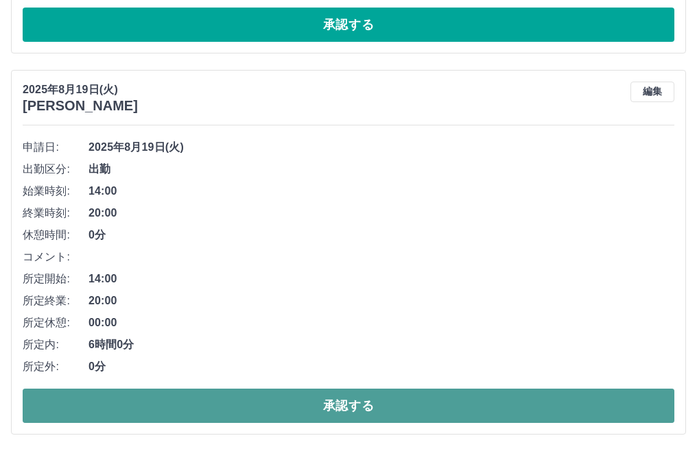
click at [196, 400] on button "承認する" at bounding box center [349, 406] width 652 height 34
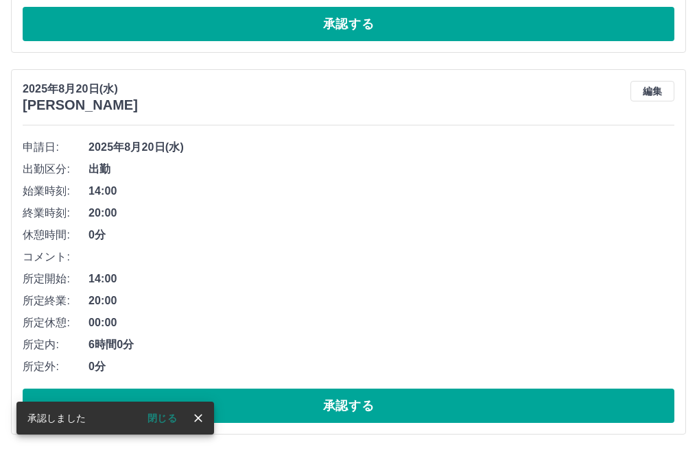
scroll to position [3038, 0]
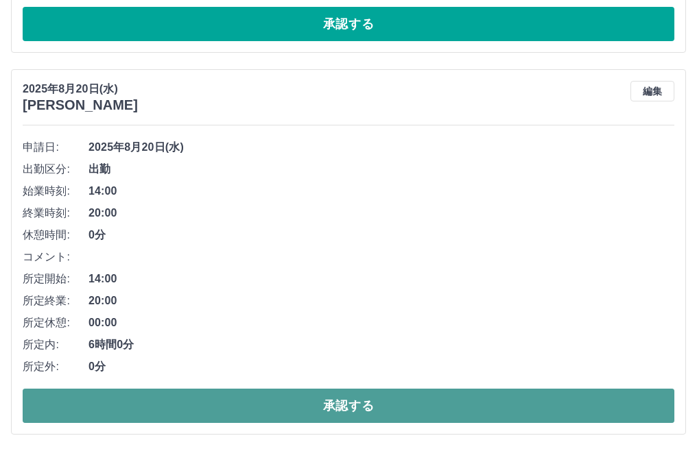
click at [279, 399] on button "承認する" at bounding box center [349, 406] width 652 height 34
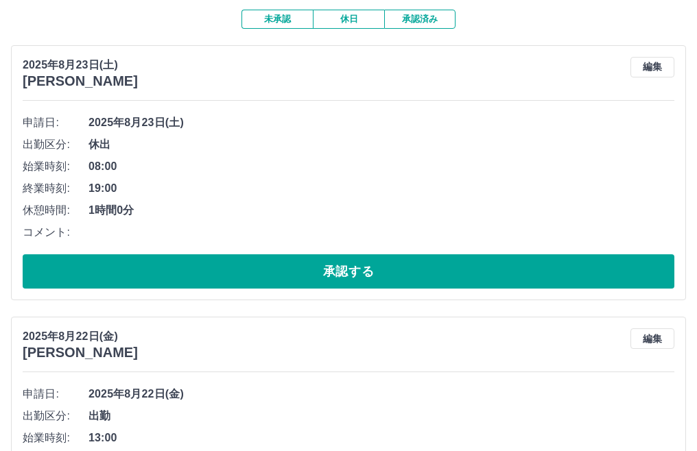
scroll to position [0, 0]
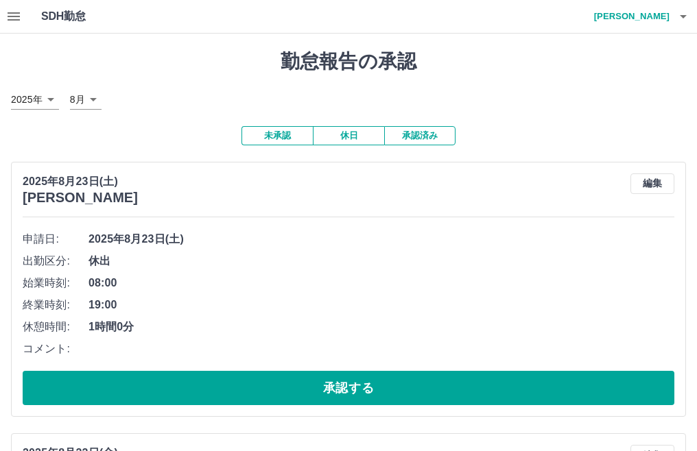
click at [408, 141] on button "承認済み" at bounding box center [419, 135] width 71 height 19
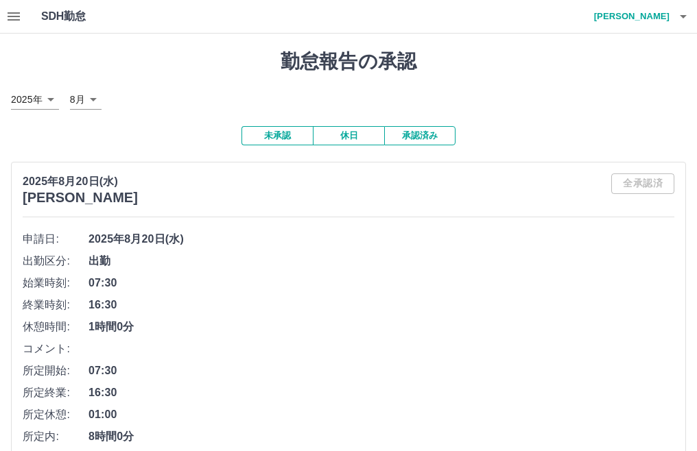
click at [268, 135] on button "未承認" at bounding box center [277, 135] width 71 height 19
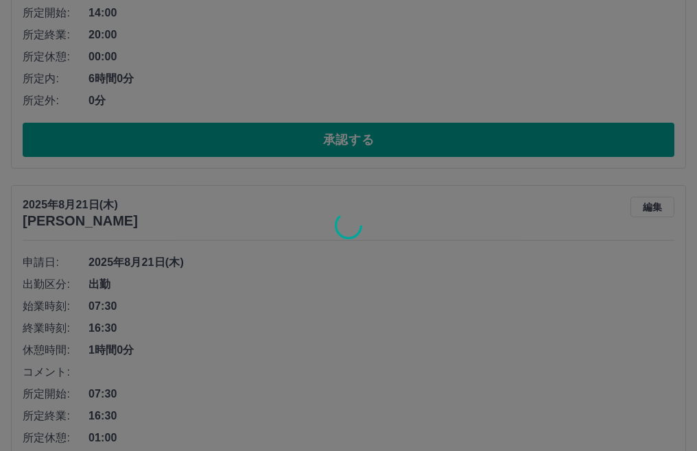
scroll to position [2655, 0]
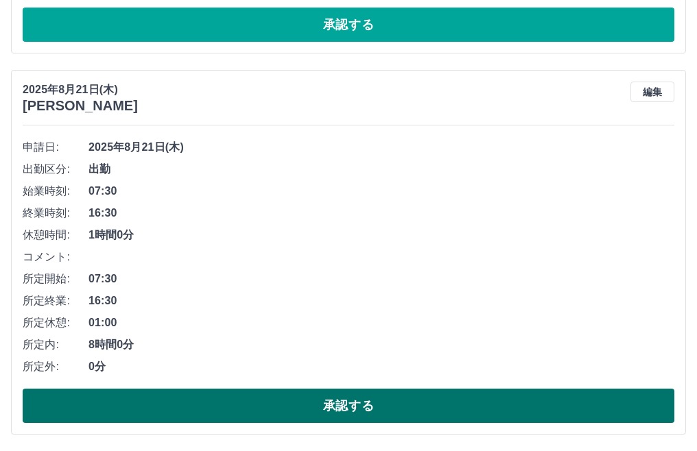
click at [341, 410] on button "承認する" at bounding box center [349, 406] width 652 height 34
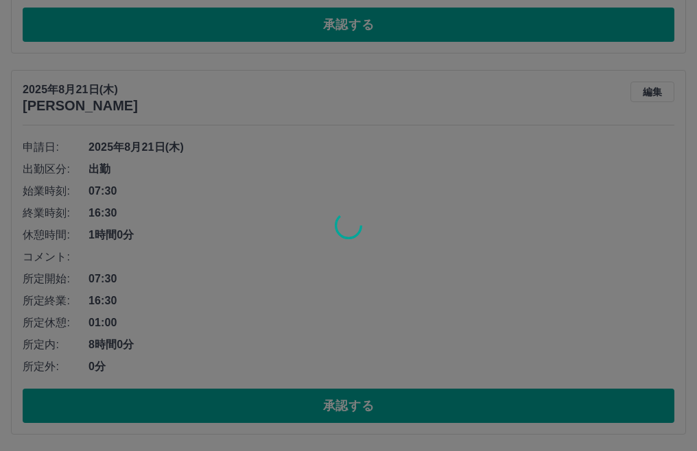
scroll to position [2274, 0]
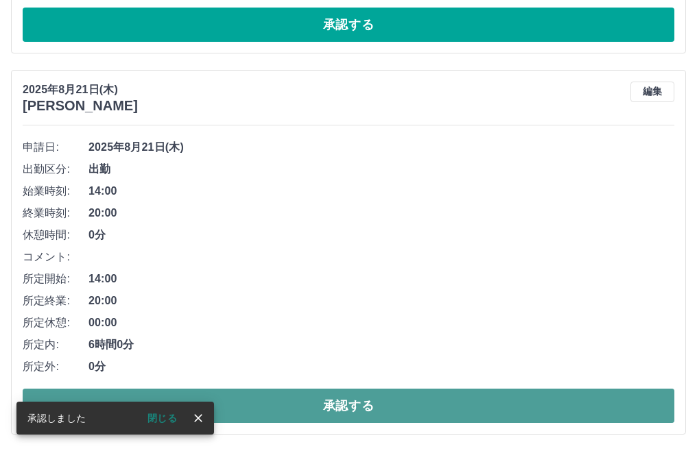
click at [350, 406] on button "承認する" at bounding box center [349, 406] width 652 height 34
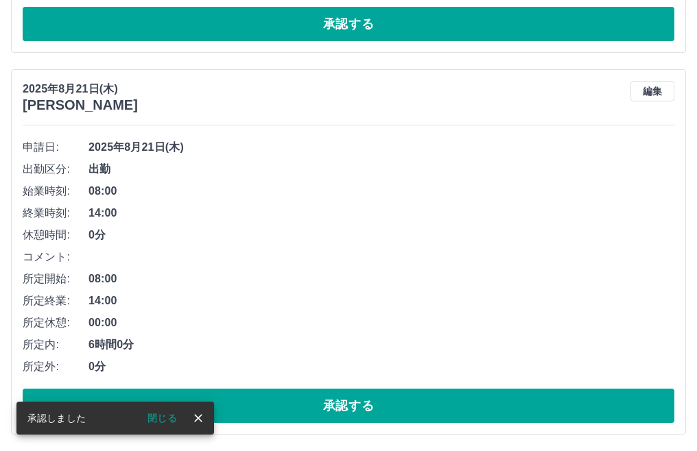
scroll to position [1892, 0]
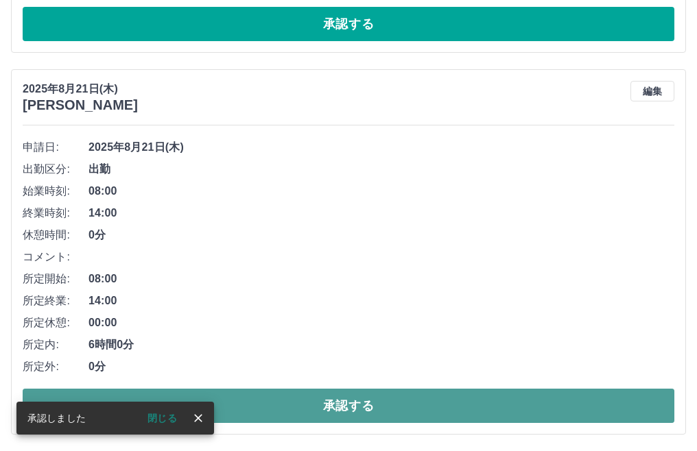
click at [373, 401] on button "承認する" at bounding box center [349, 406] width 652 height 34
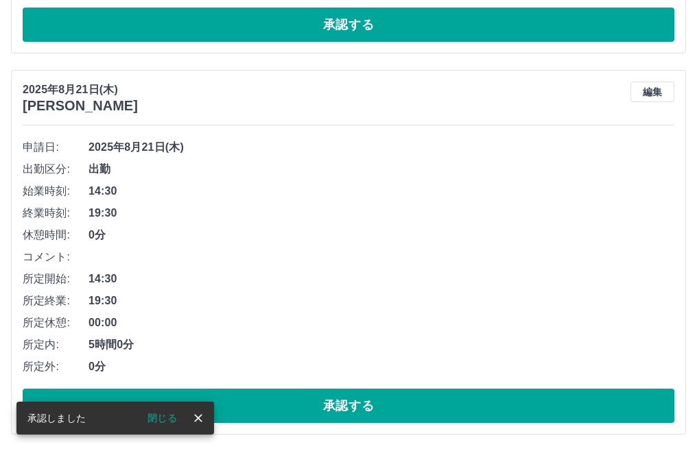
scroll to position [1510, 0]
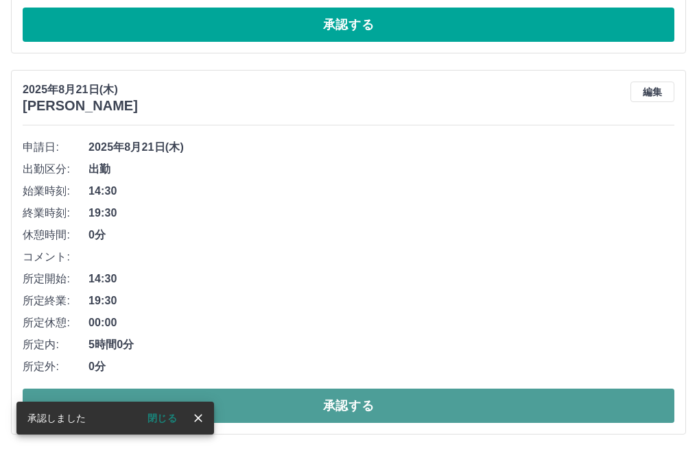
click at [327, 414] on button "承認する" at bounding box center [349, 406] width 652 height 34
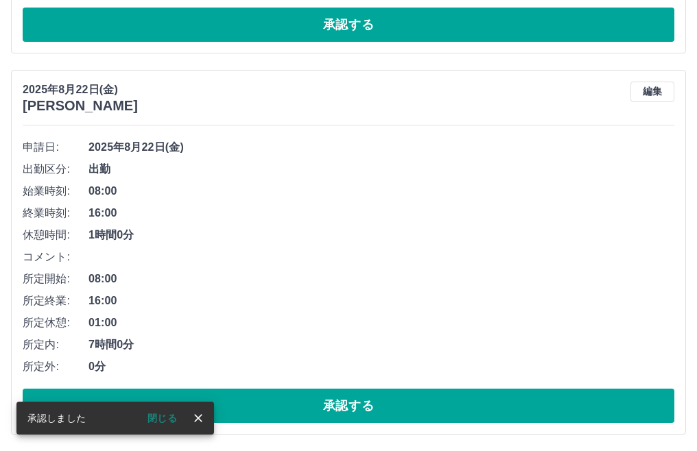
scroll to position [1129, 0]
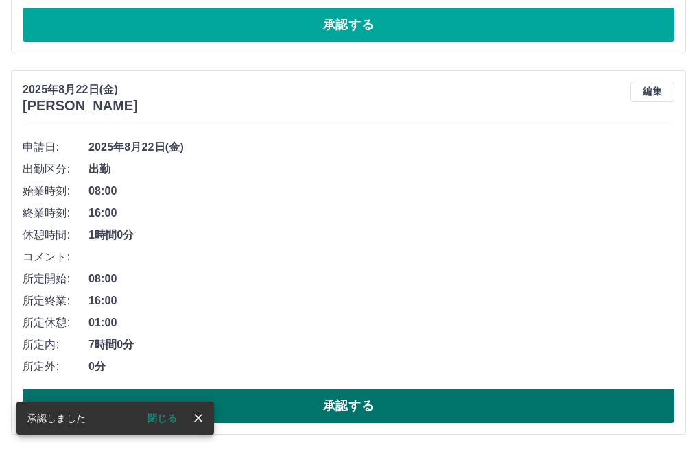
click at [397, 401] on button "承認する" at bounding box center [349, 406] width 652 height 34
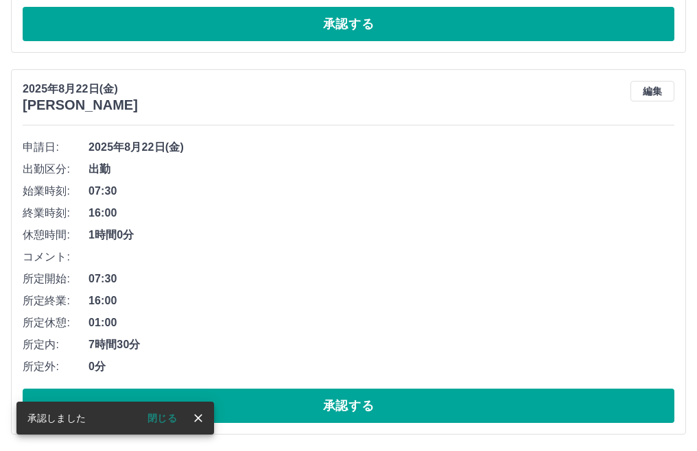
scroll to position [747, 0]
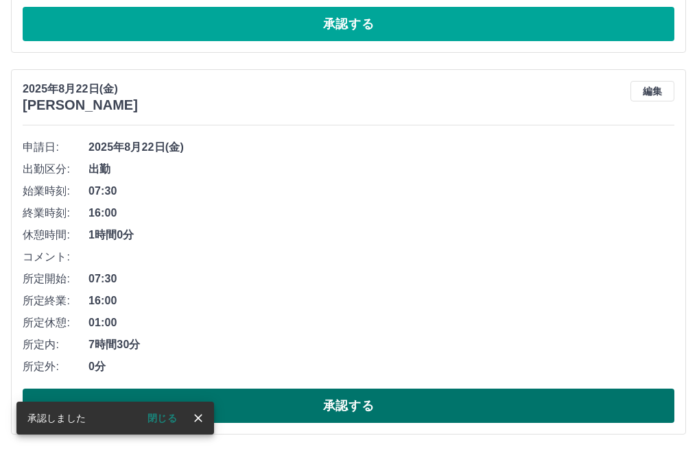
click at [395, 412] on button "承認する" at bounding box center [349, 406] width 652 height 34
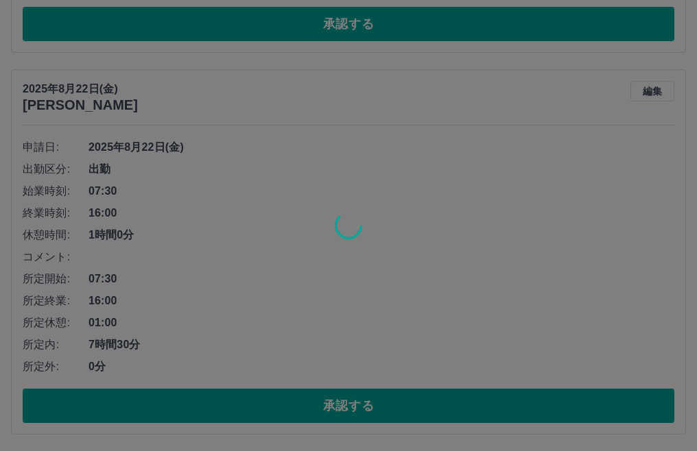
scroll to position [365, 0]
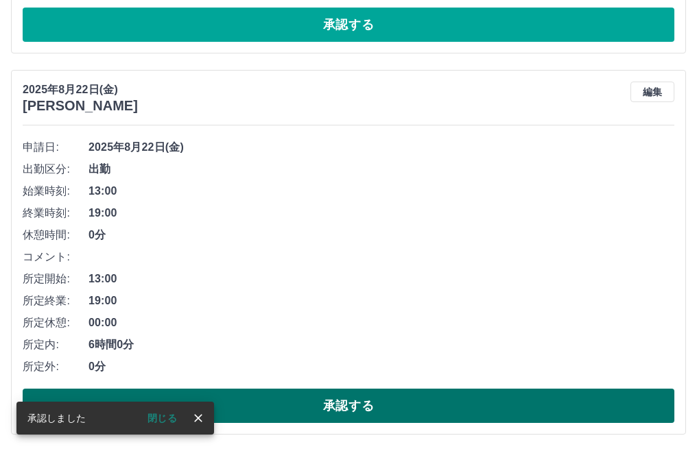
click at [380, 401] on button "承認する" at bounding box center [349, 406] width 652 height 34
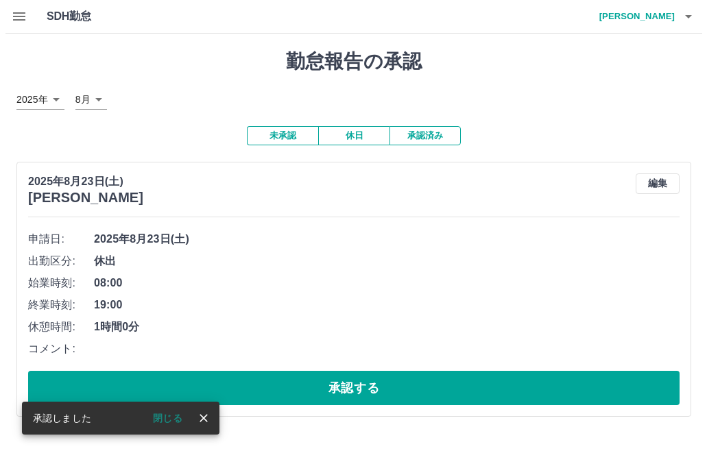
scroll to position [0, 0]
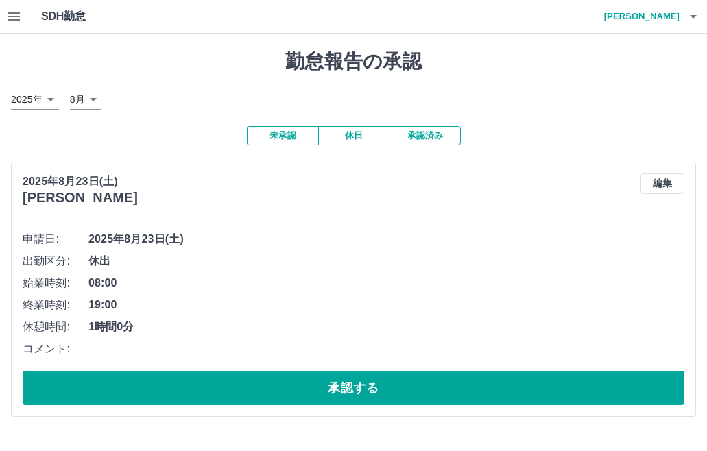
click at [694, 19] on icon "button" at bounding box center [693, 16] width 16 height 16
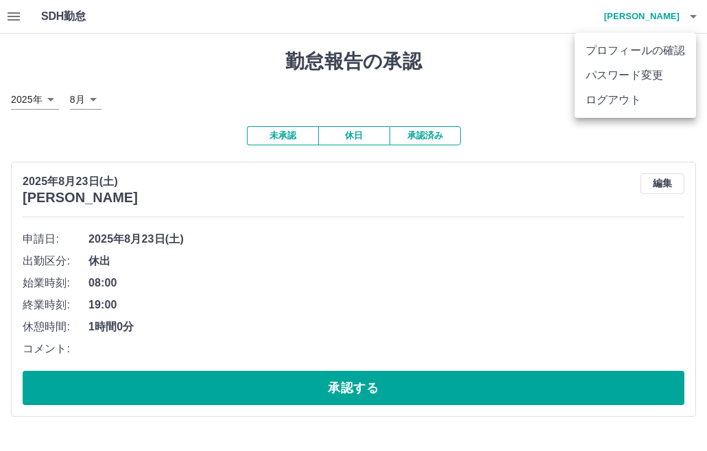
click at [694, 21] on div at bounding box center [353, 225] width 707 height 451
